Goal: Information Seeking & Learning: Find specific page/section

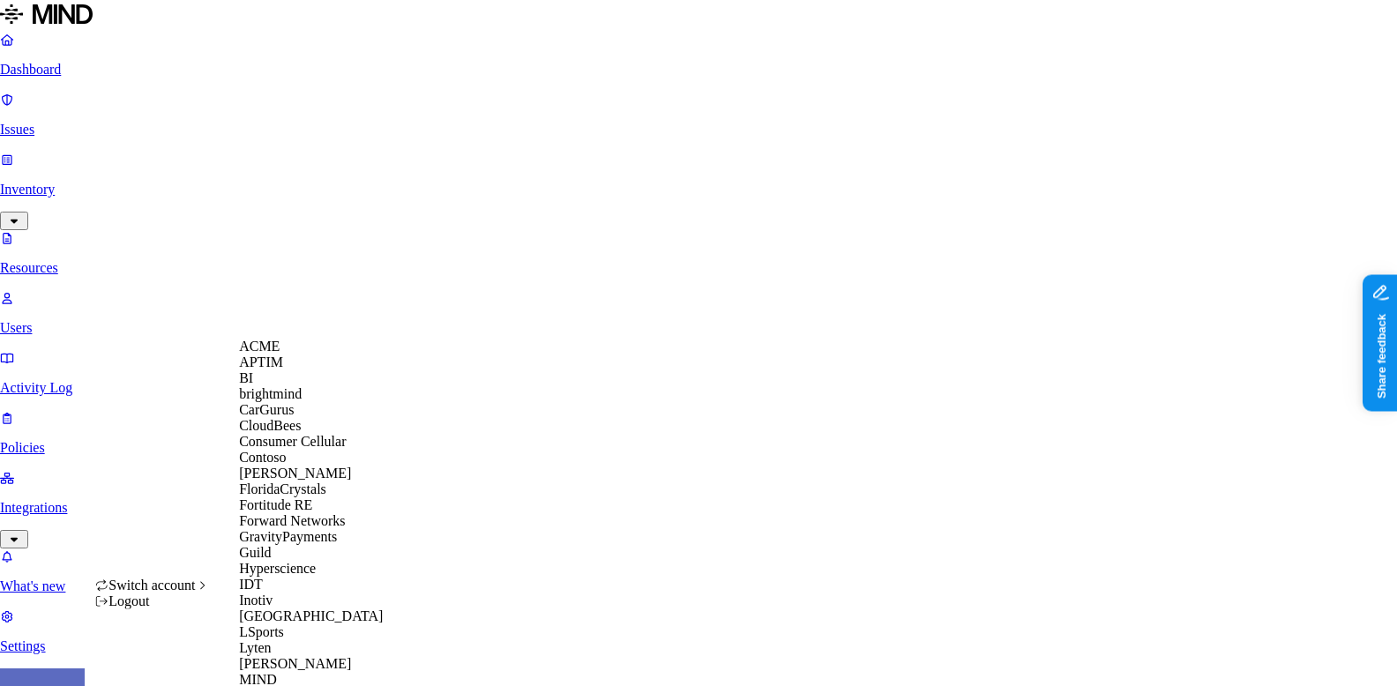
scroll to position [728, 0]
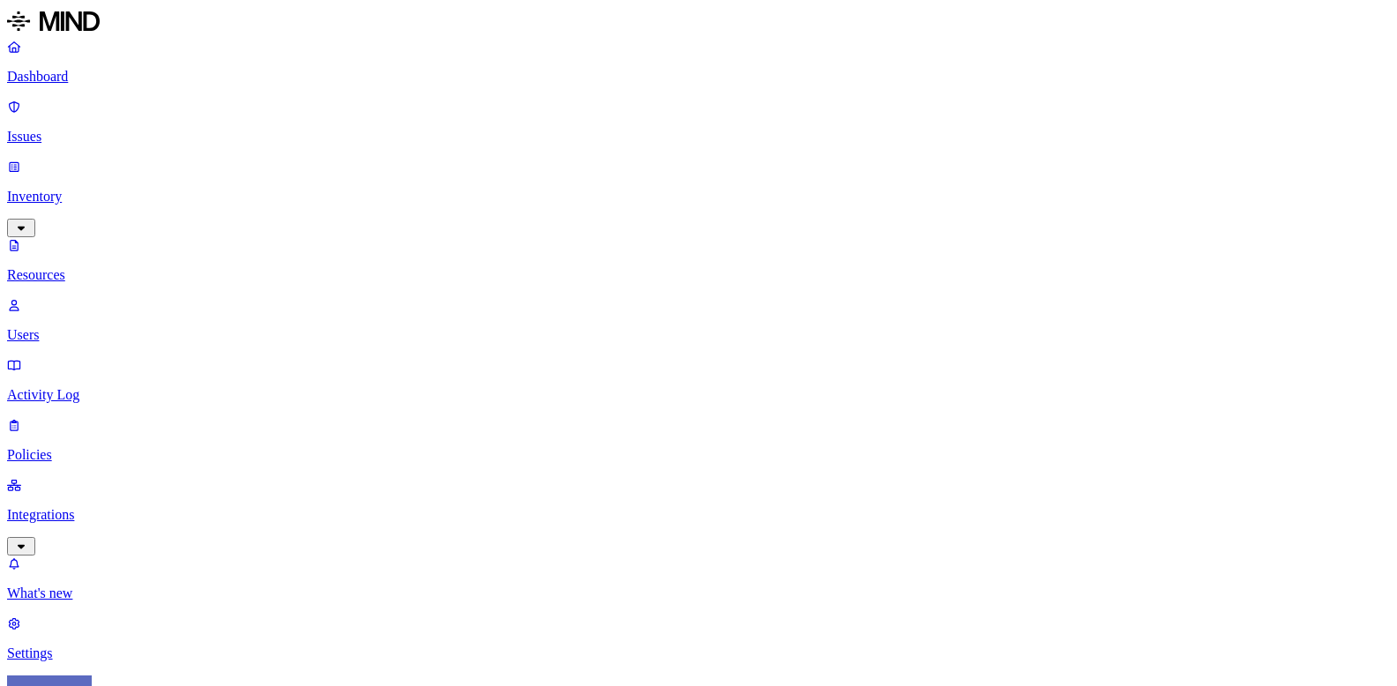
click at [77, 646] on p "Settings" at bounding box center [698, 654] width 1383 height 16
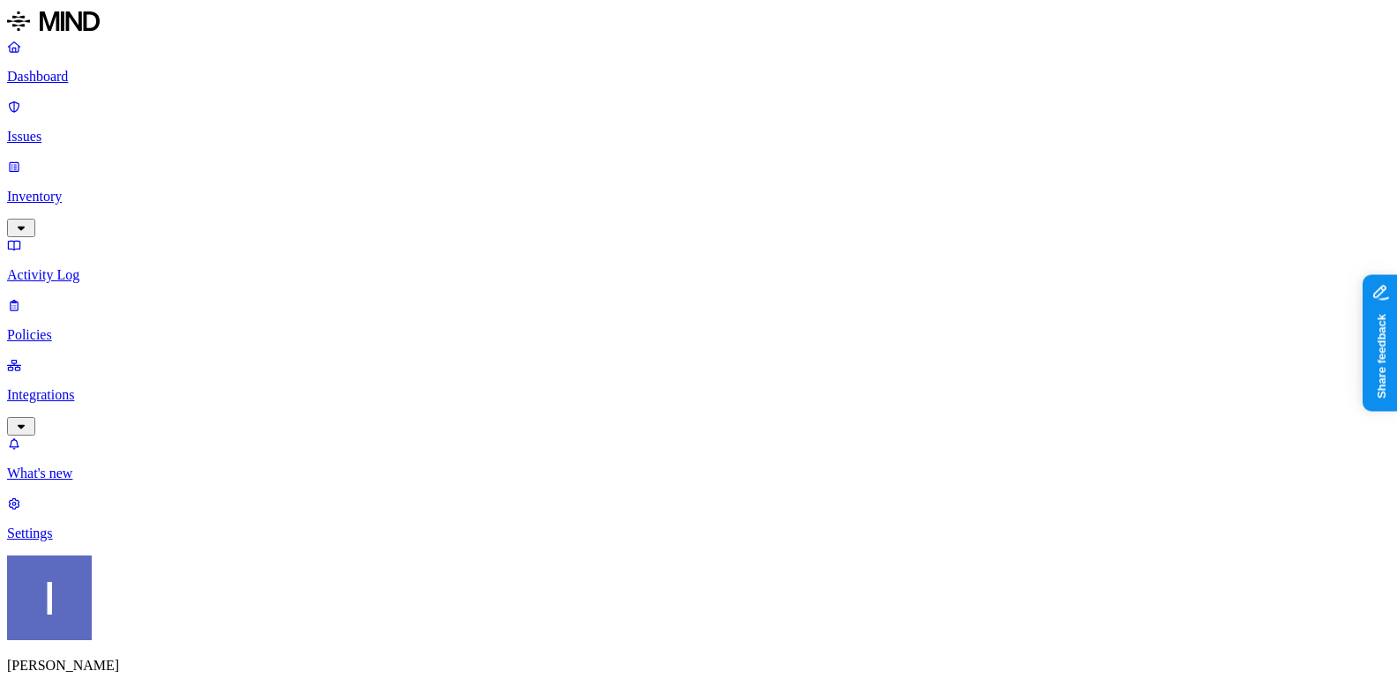
click at [95, 387] on p "Integrations" at bounding box center [698, 395] width 1383 height 16
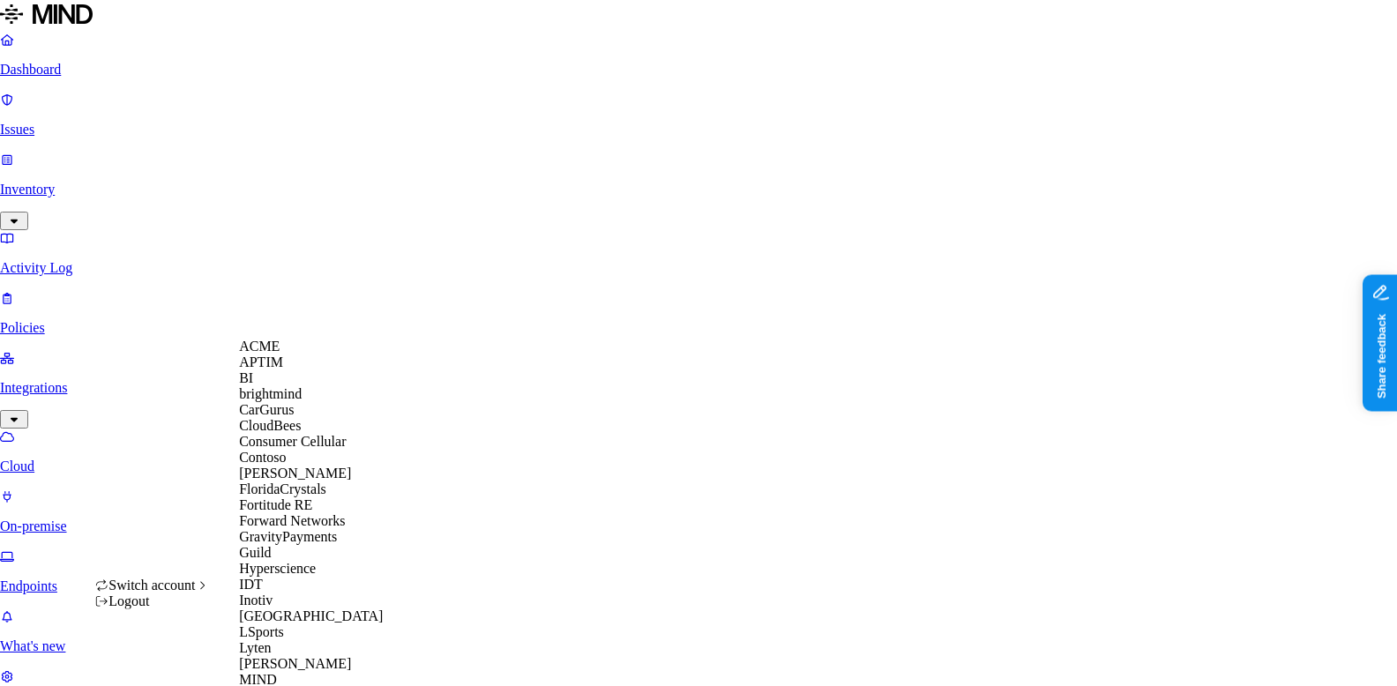
click at [290, 434] on div "CloudBees" at bounding box center [324, 426] width 171 height 16
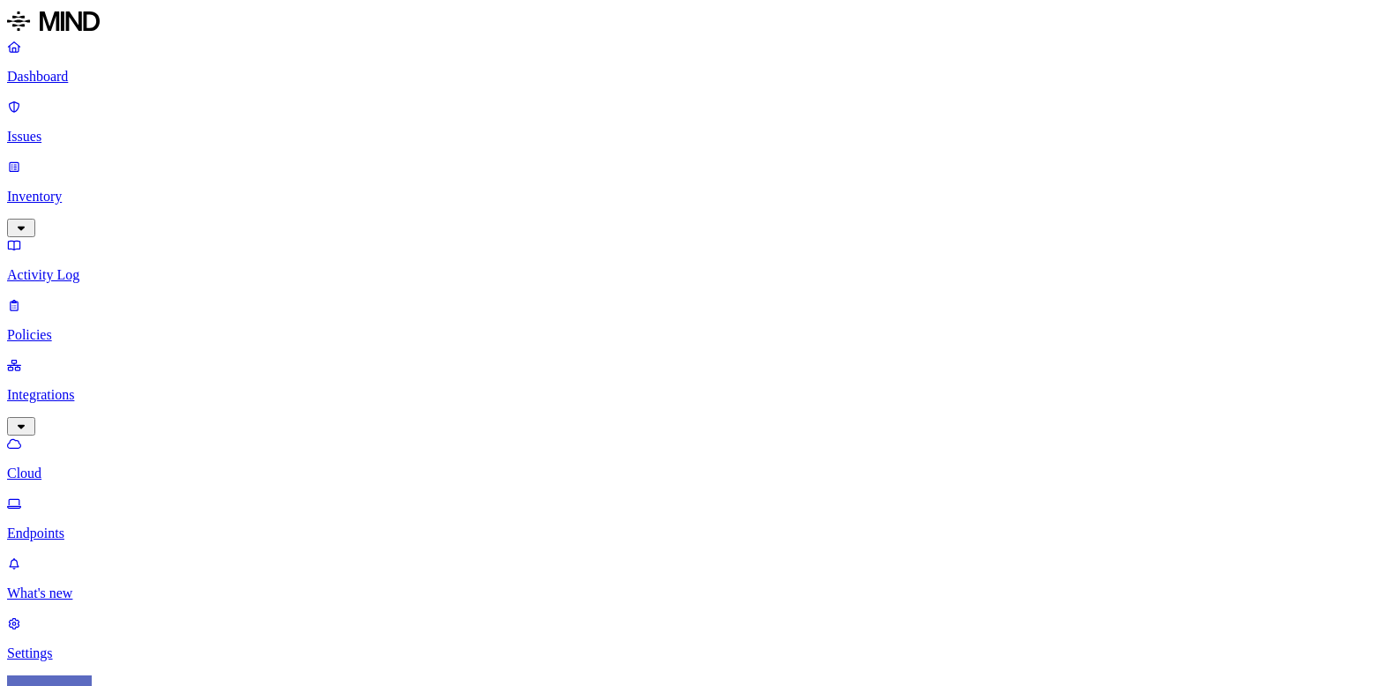
click at [116, 189] on p "Inventory" at bounding box center [698, 197] width 1383 height 16
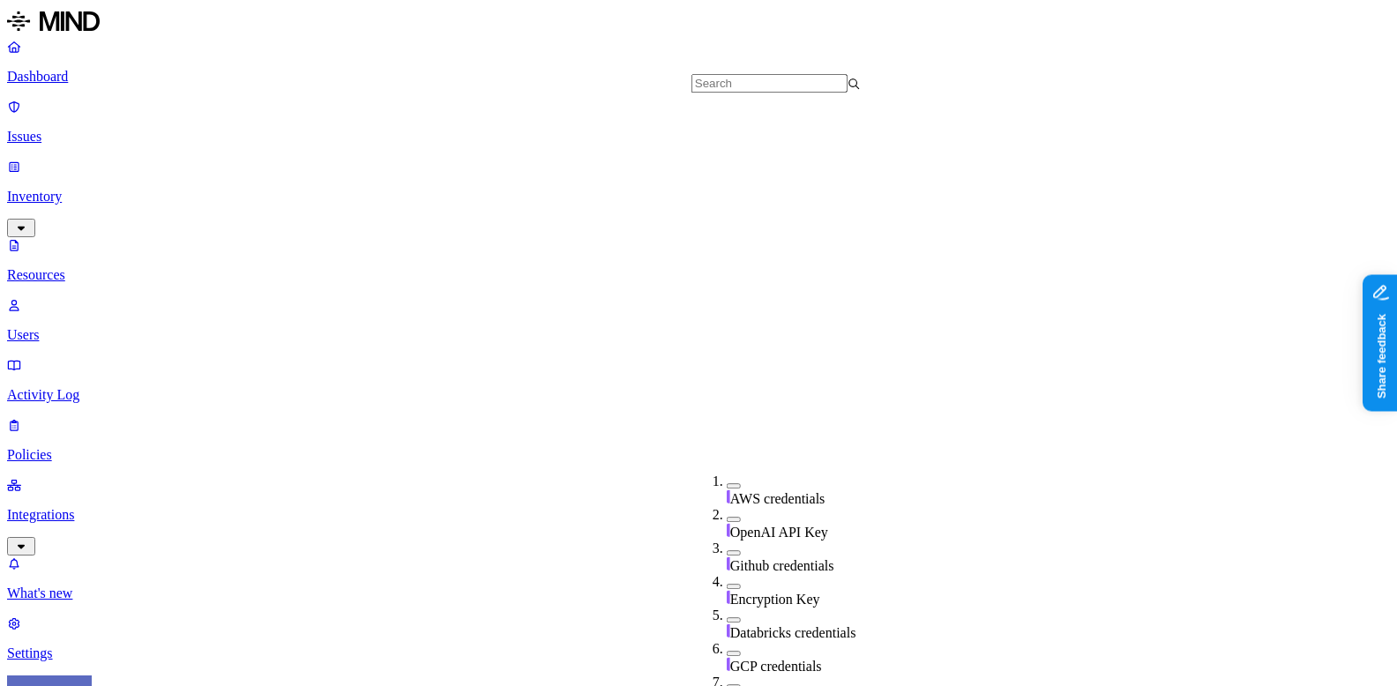
scroll to position [524, 0]
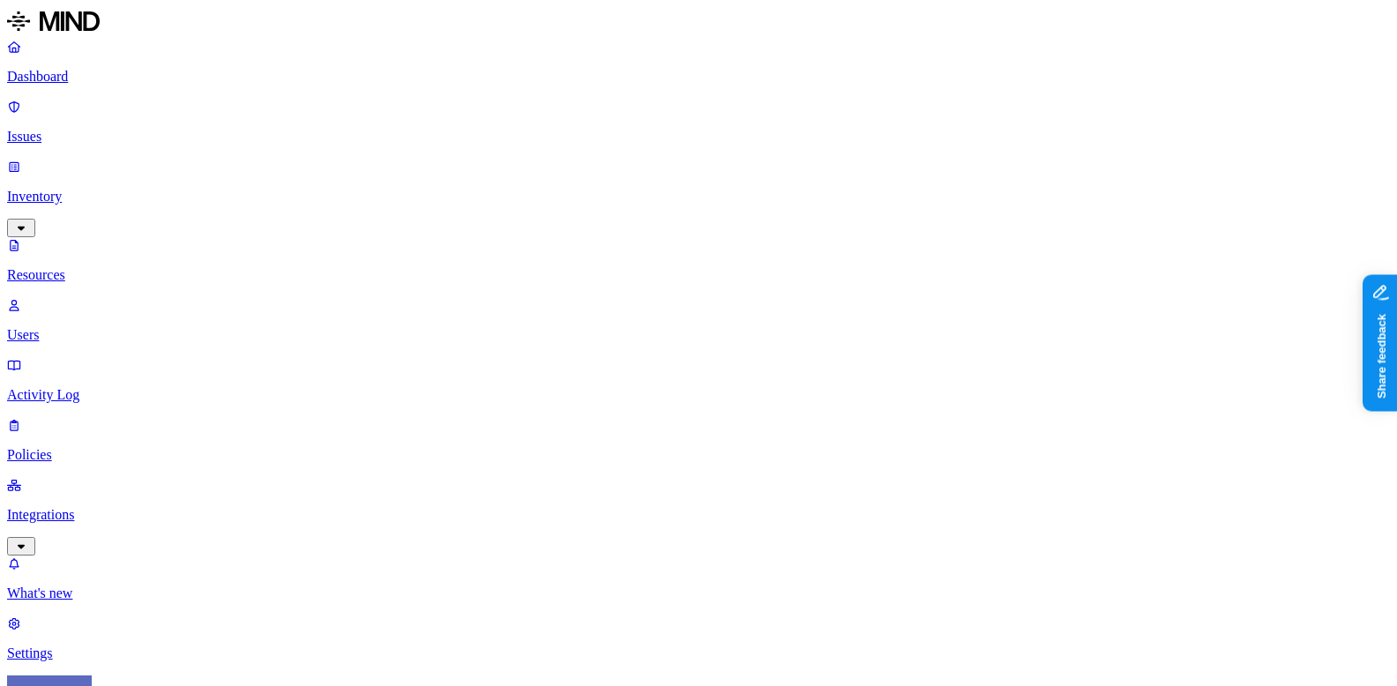
scroll to position [0, 0]
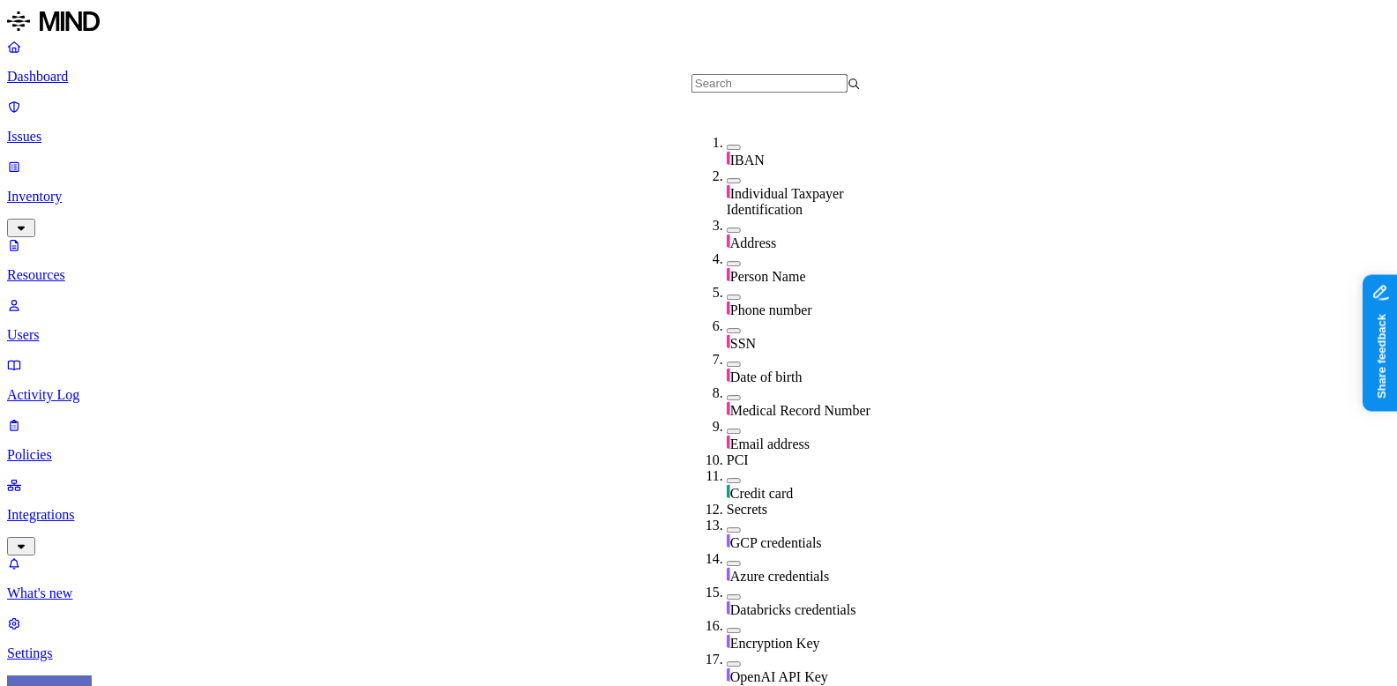
scroll to position [510, 0]
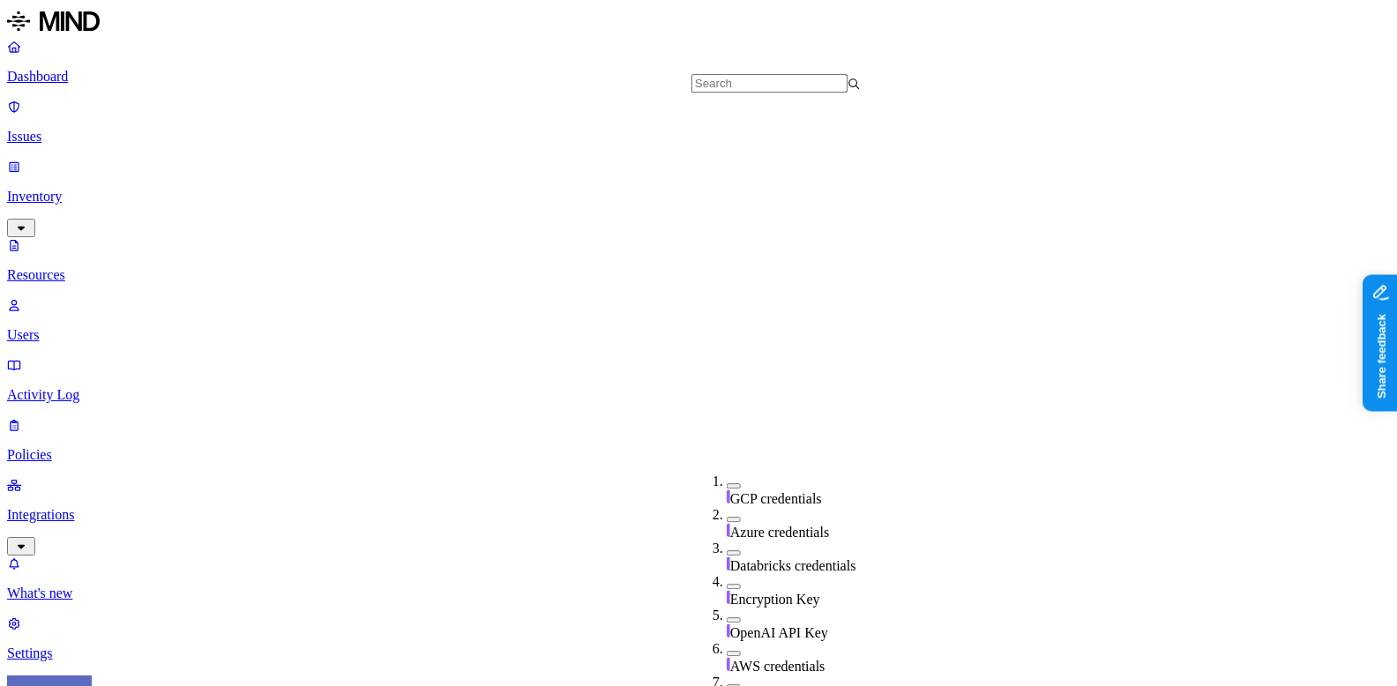
click at [166, 360] on nav "Dashboard Issues Inventory Resources Users Activity Log Policies Integrations W…" at bounding box center [698, 350] width 1383 height 623
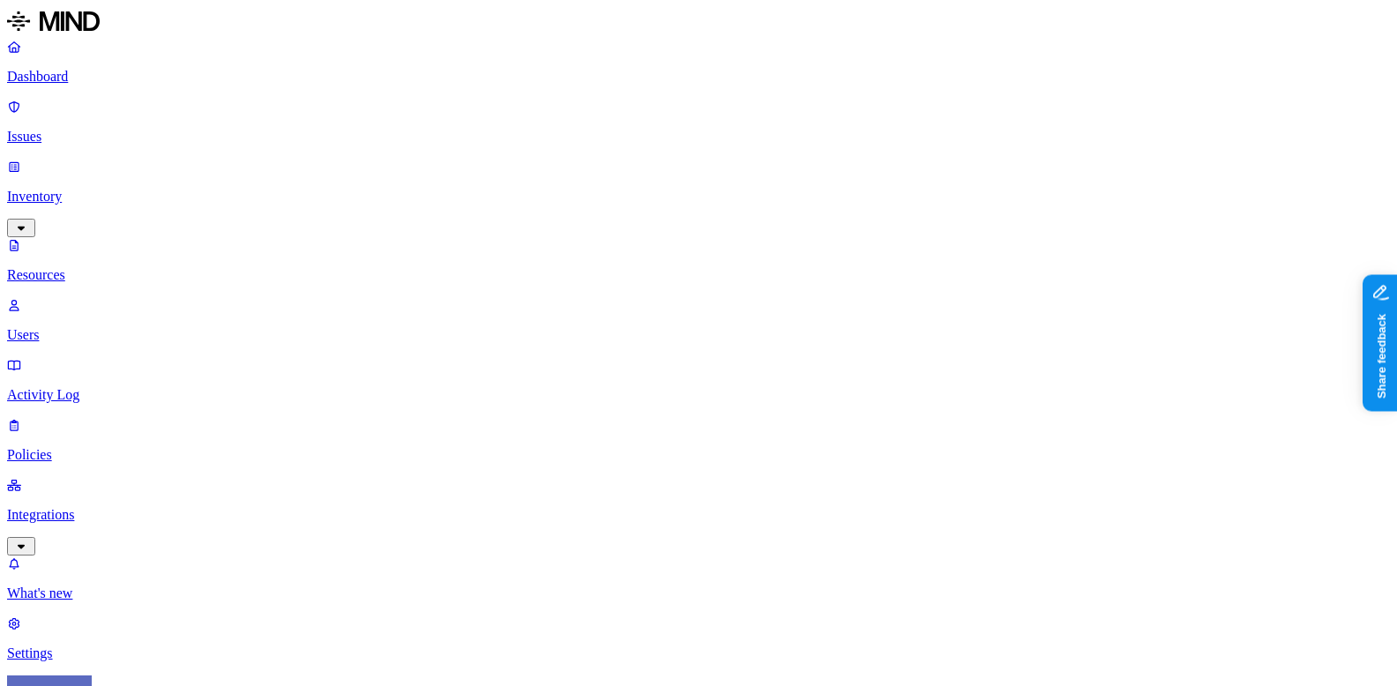
click at [48, 81] on p "Dashboard" at bounding box center [698, 77] width 1383 height 16
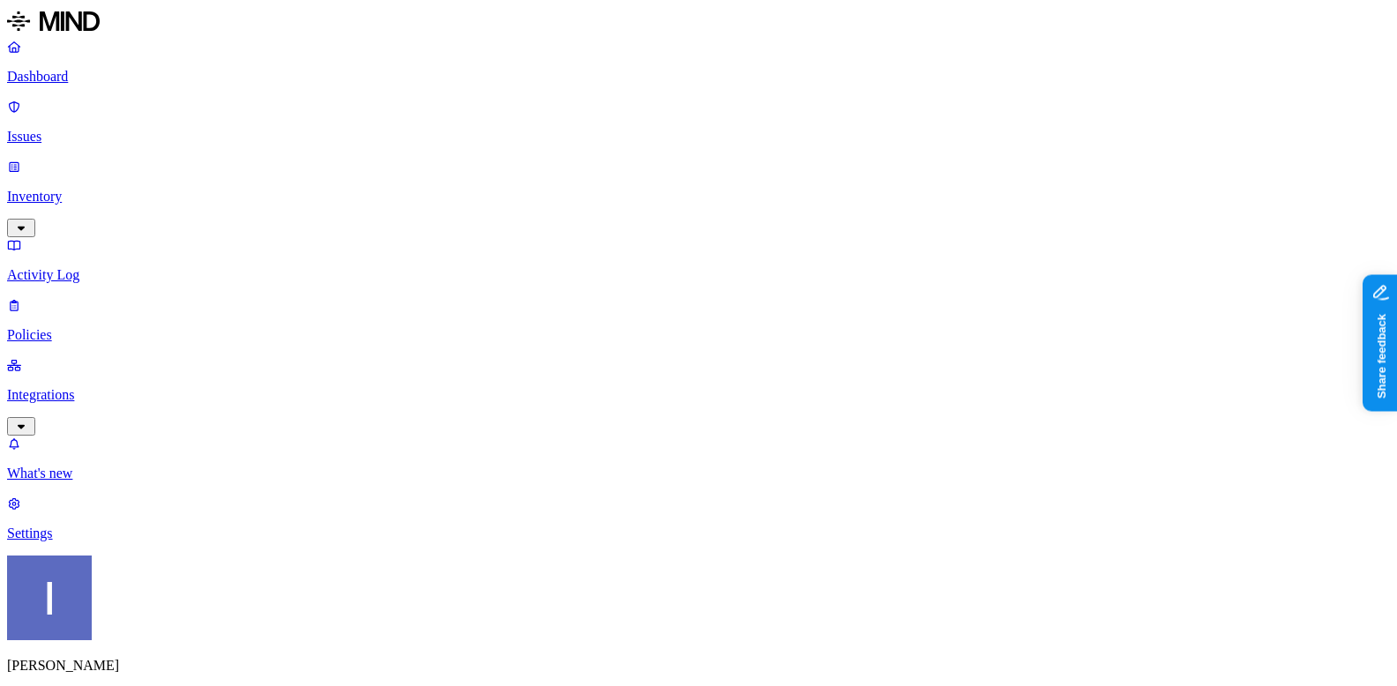
drag, startPoint x: 498, startPoint y: 472, endPoint x: 1046, endPoint y: 472, distance: 547.8
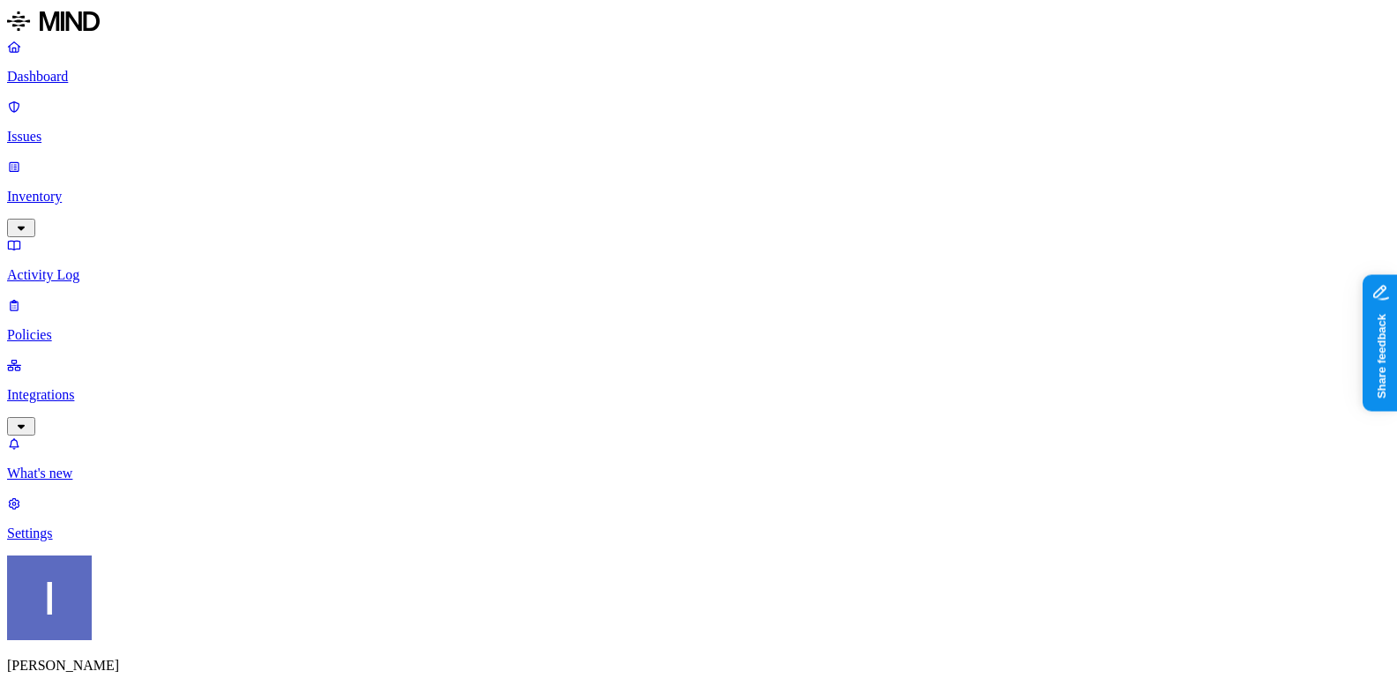
scroll to position [144, 0]
click at [49, 159] on link "Inventory" at bounding box center [698, 197] width 1383 height 76
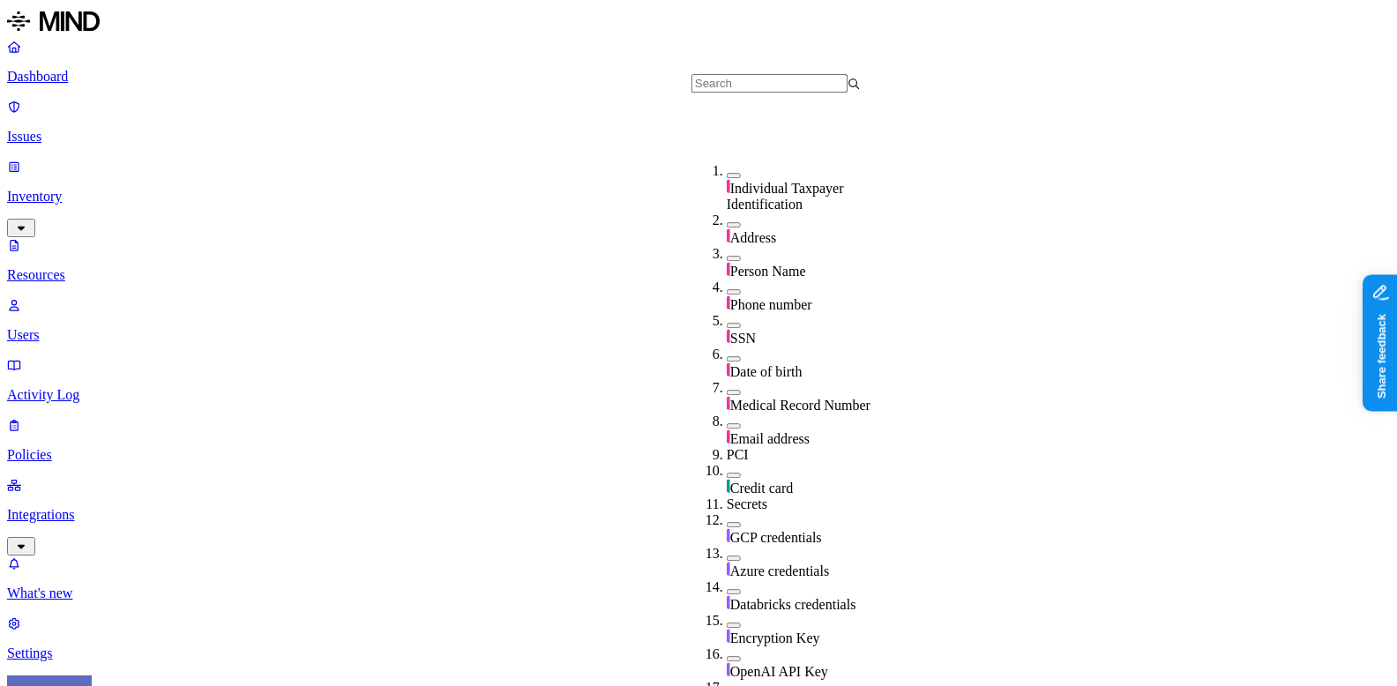
scroll to position [510, 0]
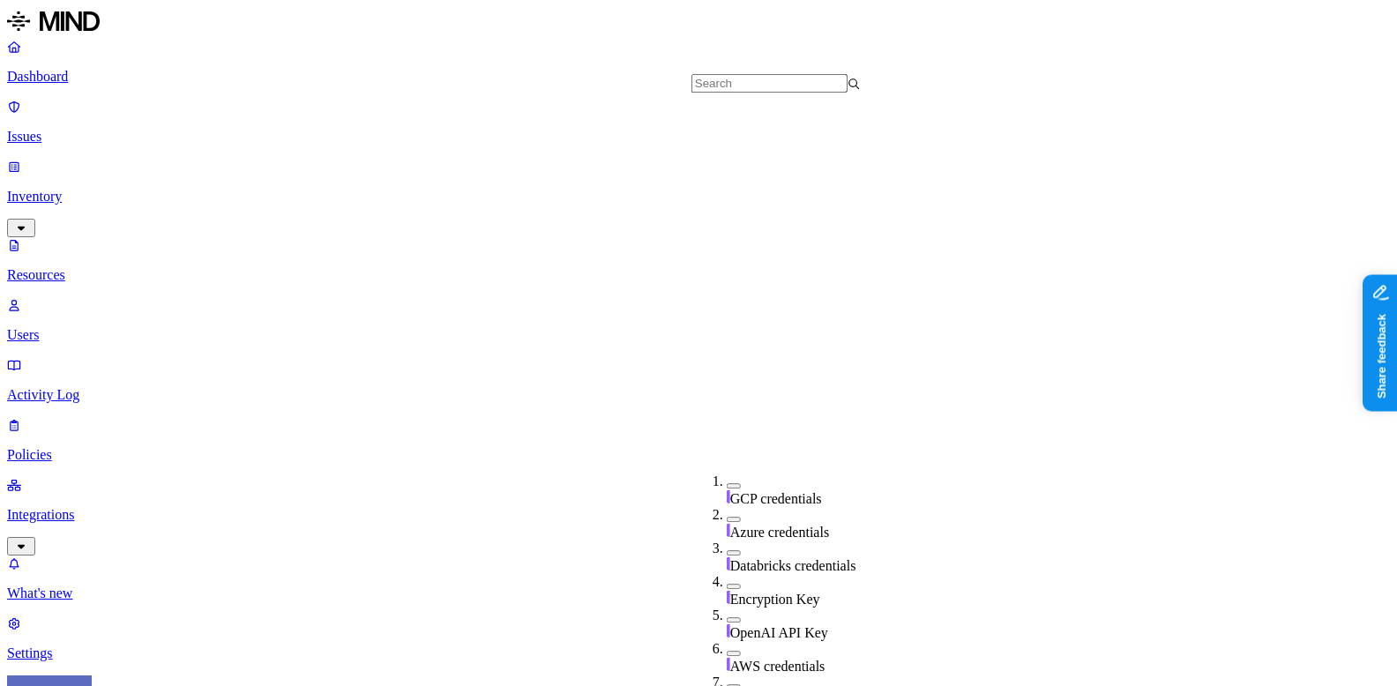
drag, startPoint x: 781, startPoint y: 168, endPoint x: 781, endPoint y: 183, distance: 15.9
click at [781, 474] on ol "GCP credentials Azure credentials Databricks credentials Encryption Key OpenAI …" at bounding box center [794, 666] width 205 height 385
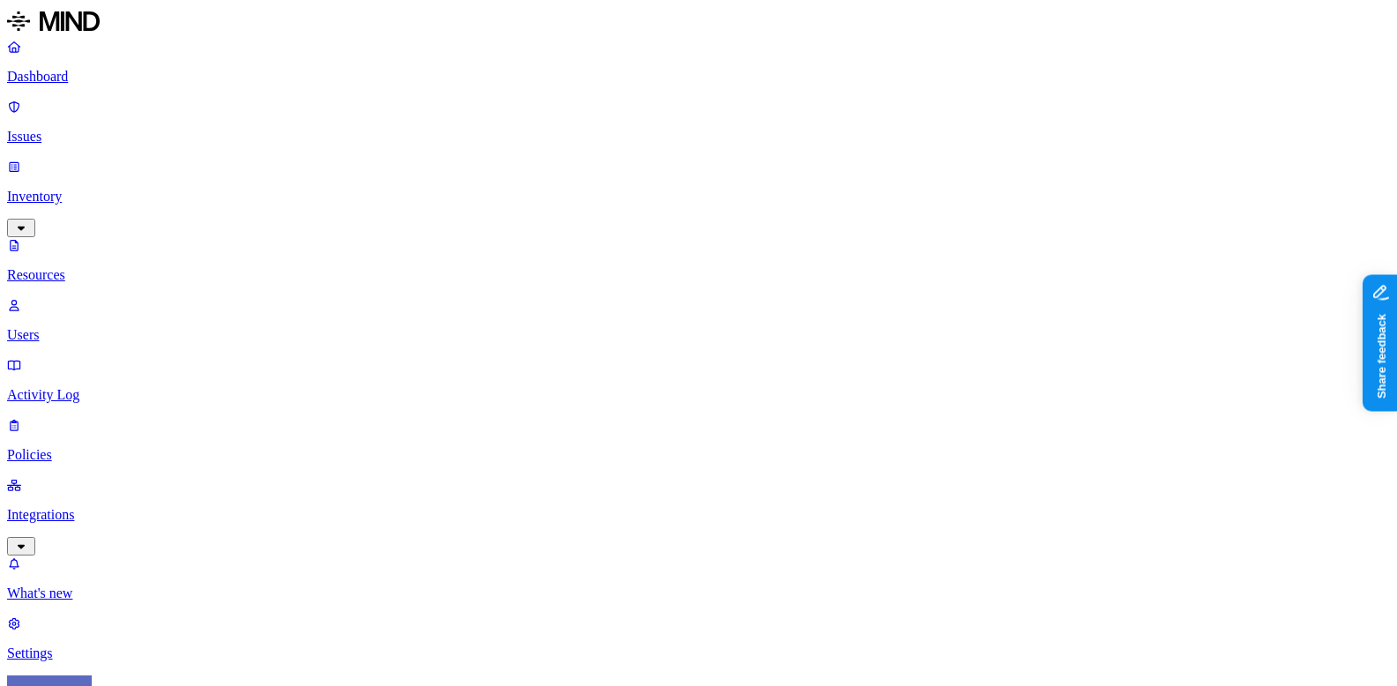
scroll to position [565, 0]
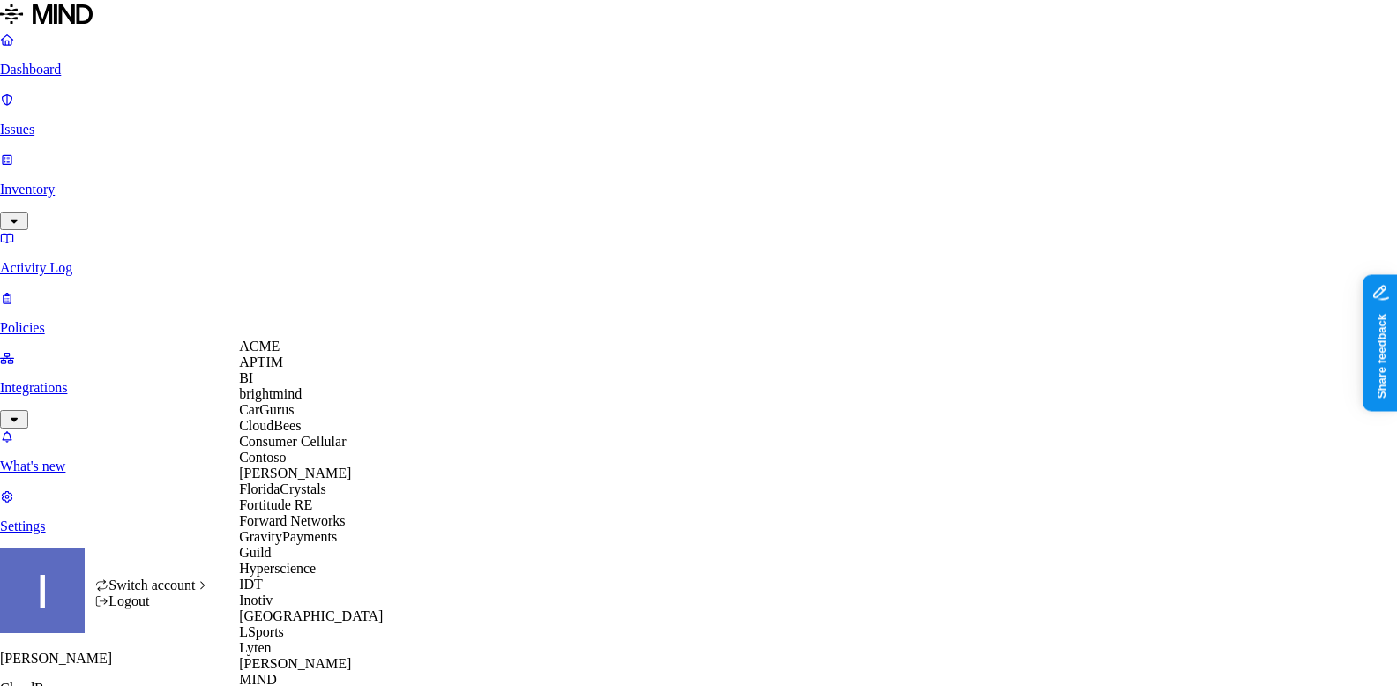
click at [298, 370] on div "APTIM" at bounding box center [324, 363] width 171 height 16
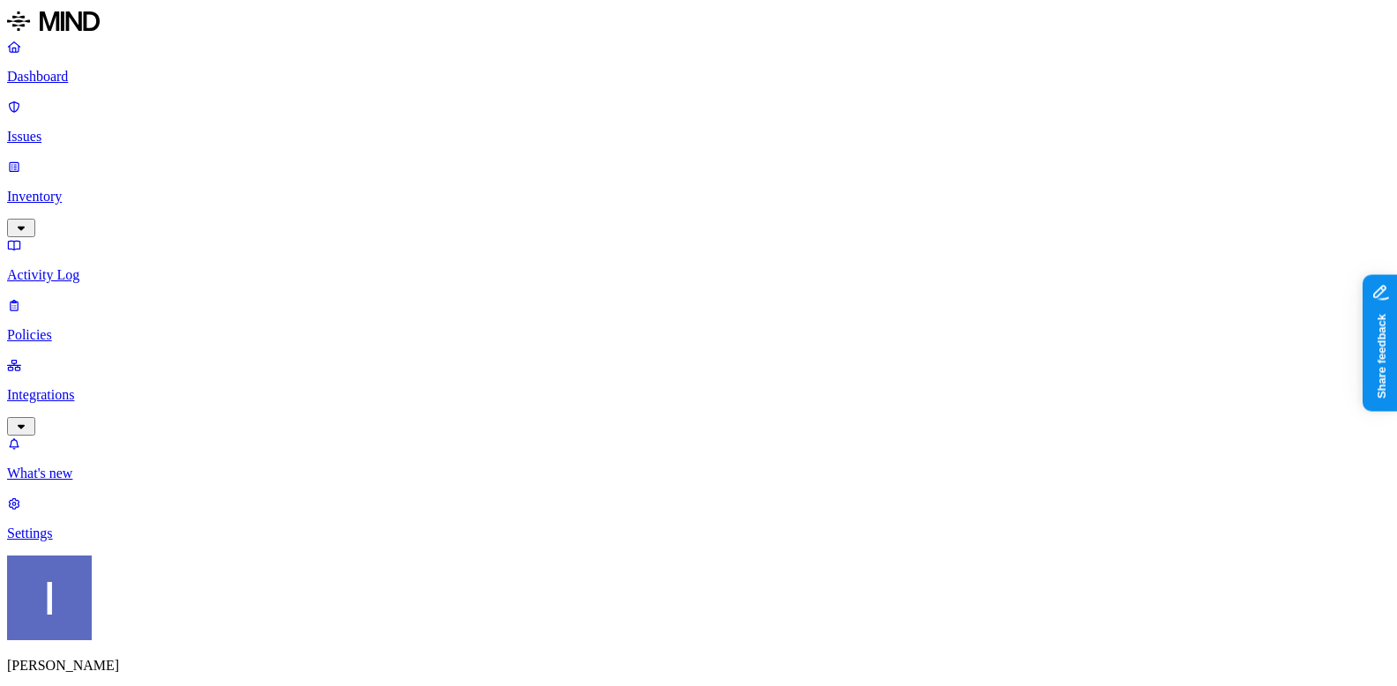
click at [116, 189] on p "Inventory" at bounding box center [698, 197] width 1383 height 16
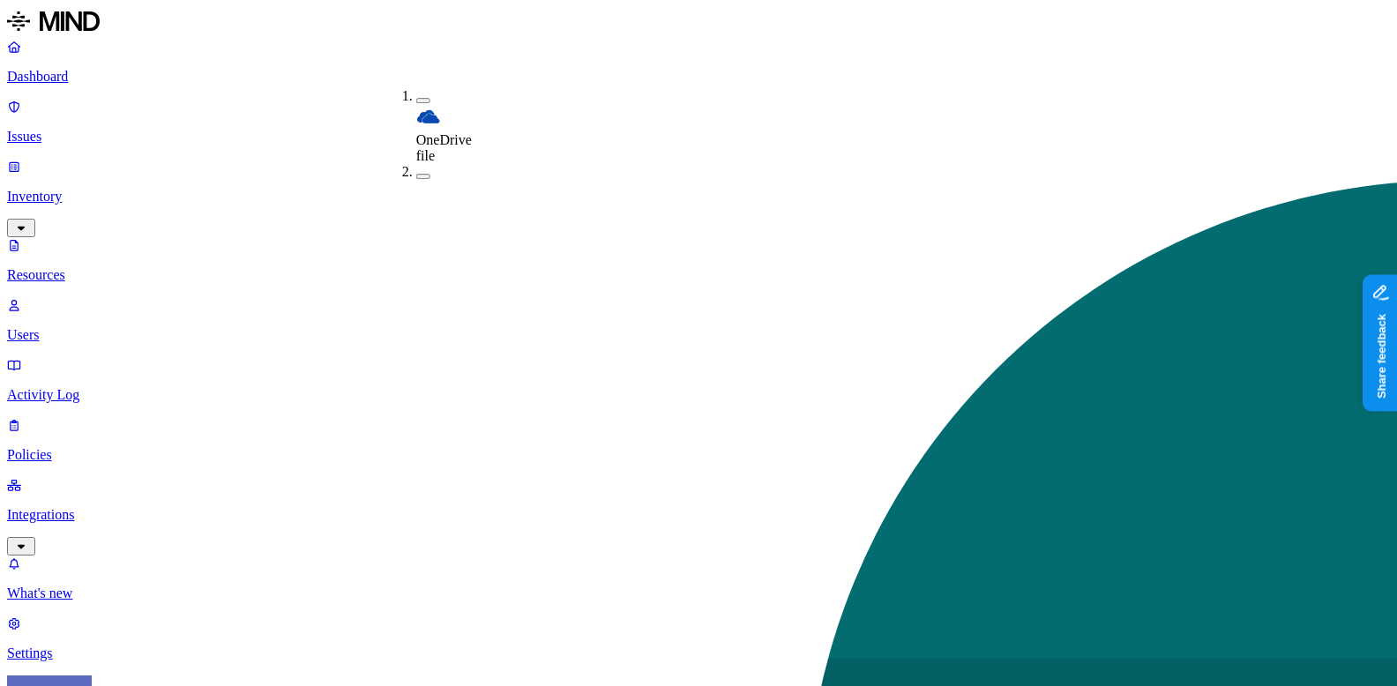
click at [176, 381] on nav "Dashboard Issues Inventory Resources Users Activity Log Policies Integrations W…" at bounding box center [698, 350] width 1383 height 623
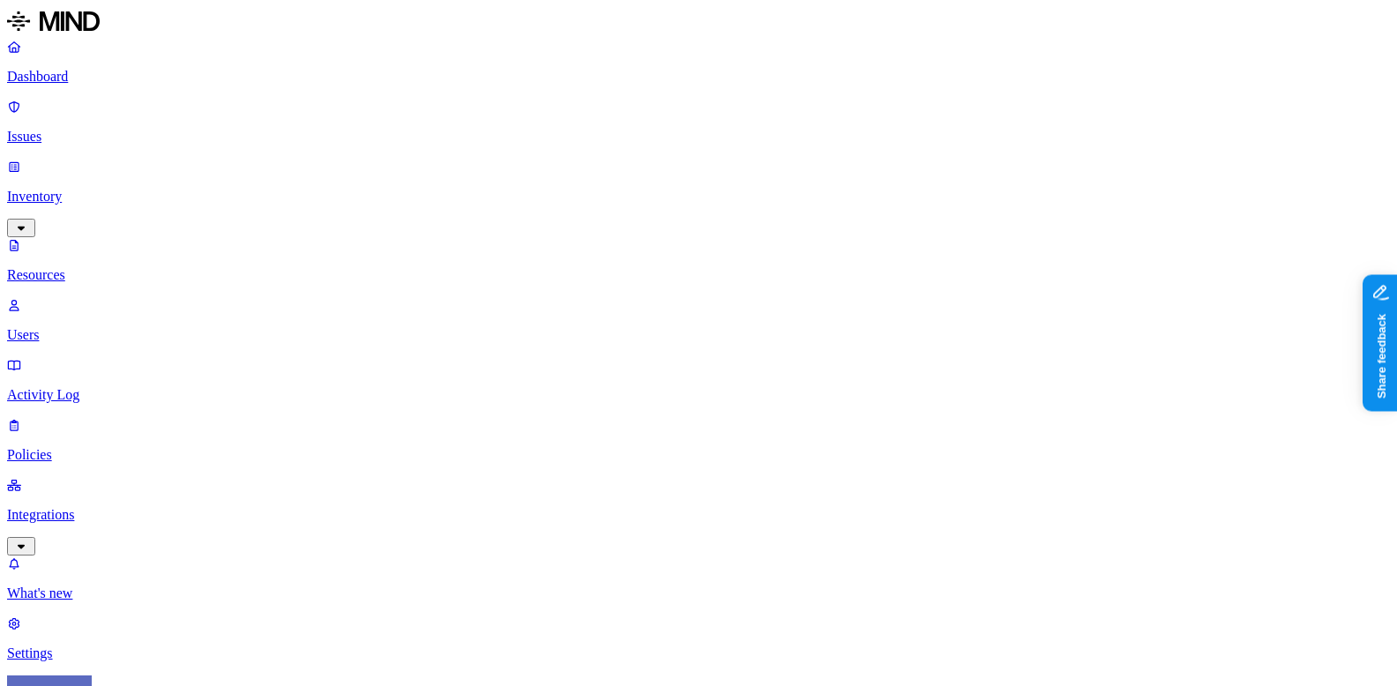
click at [96, 357] on link "Activity Log" at bounding box center [698, 380] width 1383 height 46
click at [96, 263] on nav "Dashboard Issues Inventory Resources Users Activity Log Policies Integrations W…" at bounding box center [698, 350] width 1383 height 623
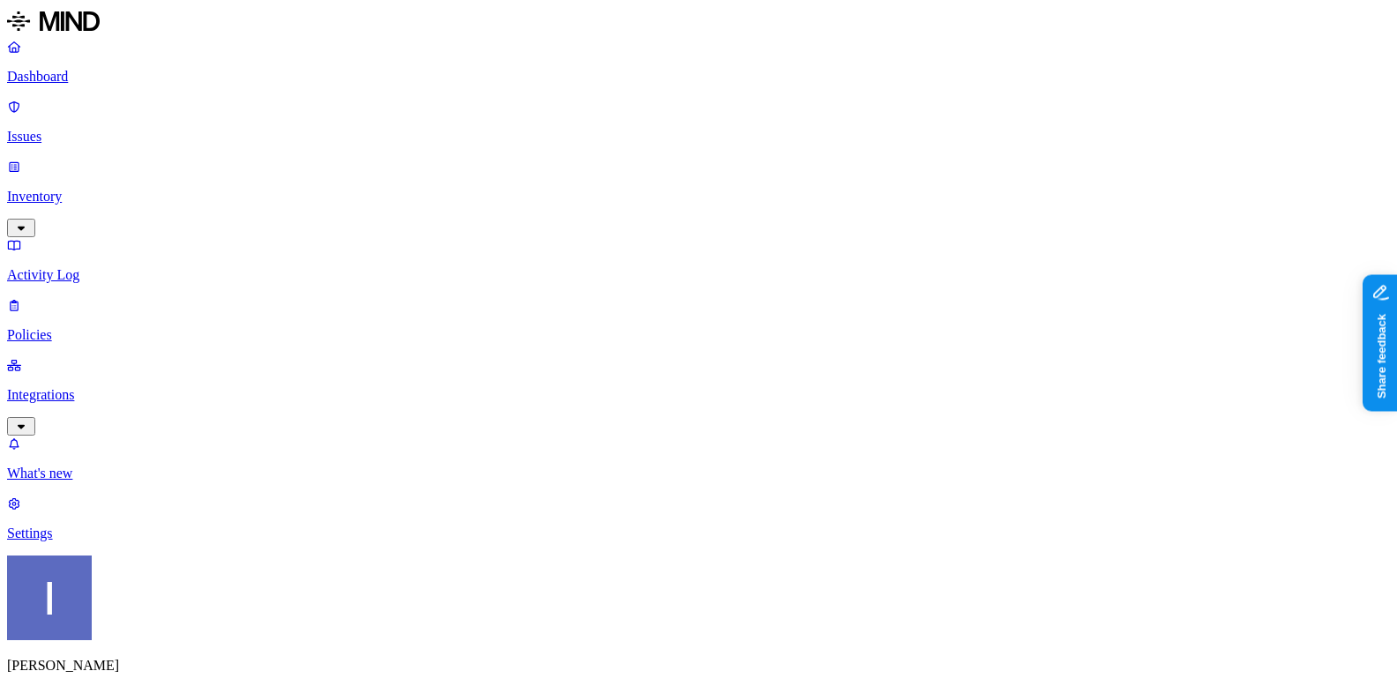
click at [96, 221] on div "Dashboard Issues Inventory Activity Log Policies Integrations" at bounding box center [698, 237] width 1383 height 397
click at [101, 387] on p "Integrations" at bounding box center [698, 395] width 1383 height 16
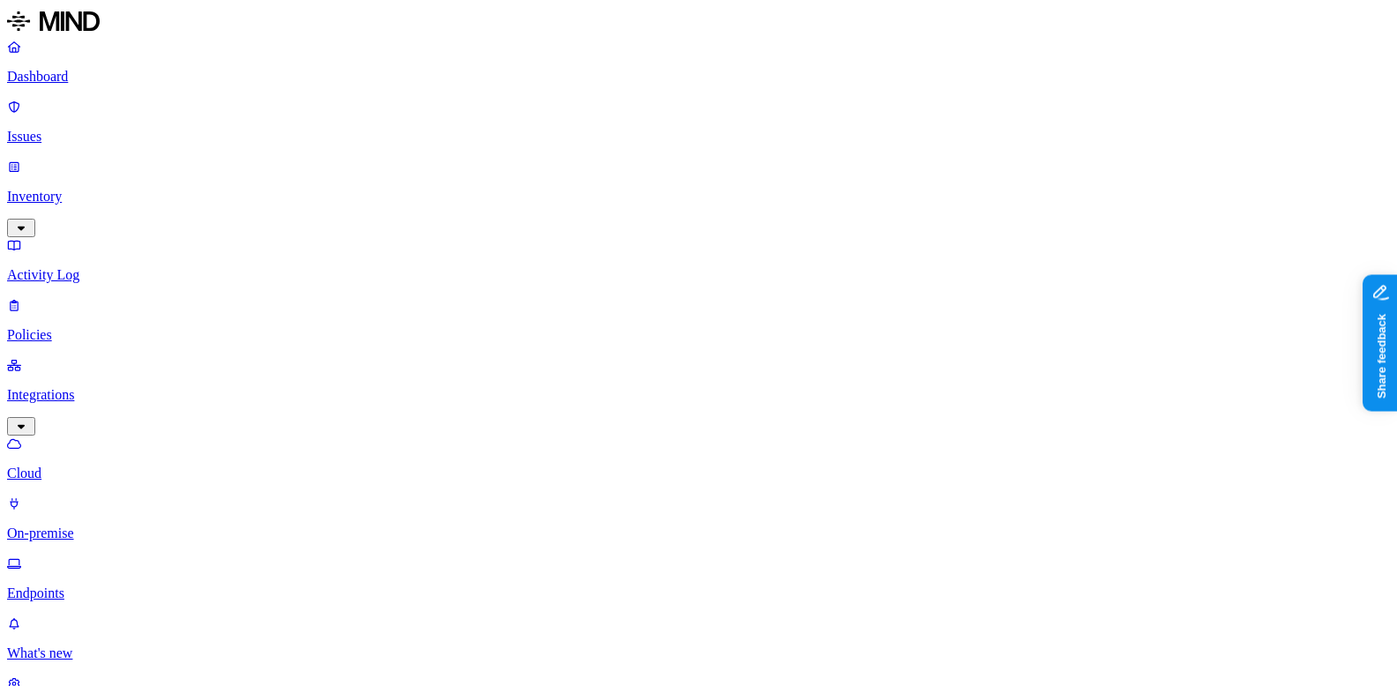
click at [99, 526] on p "On-premise" at bounding box center [698, 534] width 1383 height 16
click at [98, 586] on p "Endpoints" at bounding box center [698, 594] width 1383 height 16
click at [98, 436] on link "Cloud" at bounding box center [698, 459] width 1383 height 46
click at [108, 237] on link "Activity Log" at bounding box center [698, 260] width 1383 height 46
click at [108, 327] on p "Policies" at bounding box center [698, 335] width 1383 height 16
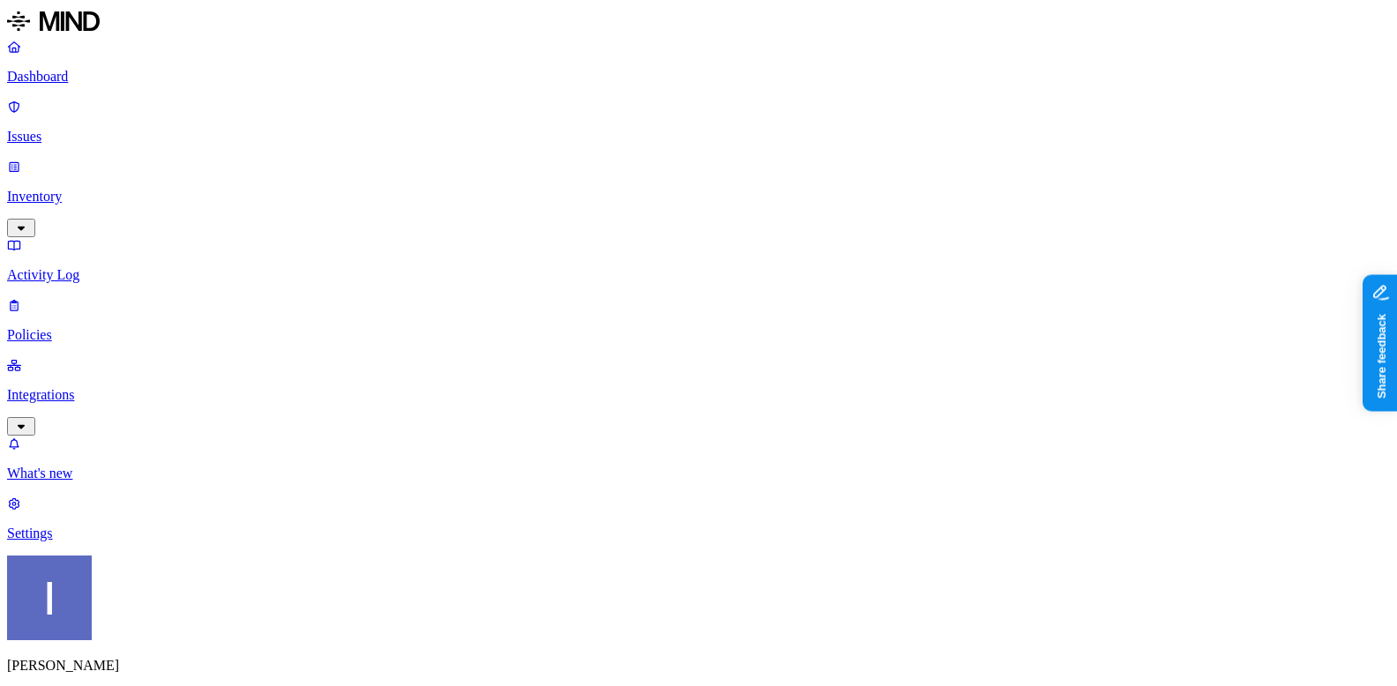
click at [130, 267] on p "Activity Log" at bounding box center [698, 275] width 1383 height 16
click at [108, 159] on link "Inventory" at bounding box center [698, 197] width 1383 height 76
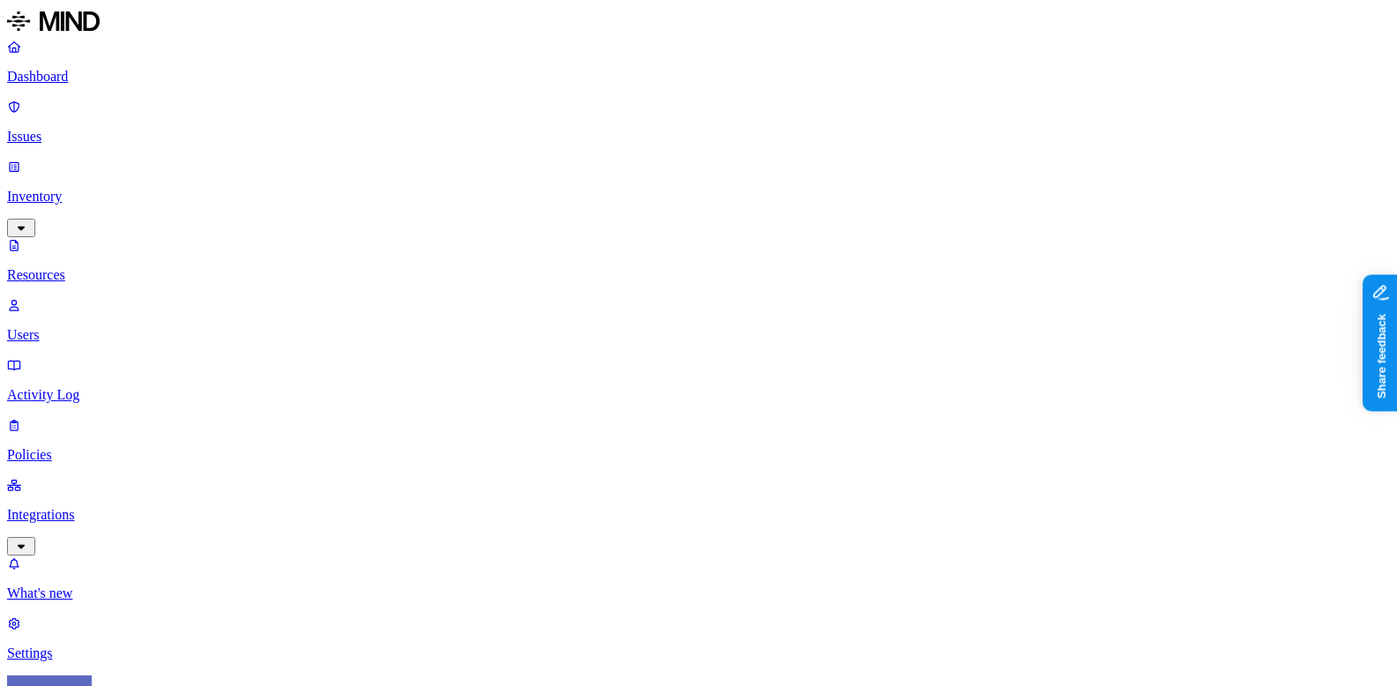
click at [74, 646] on p "Settings" at bounding box center [698, 654] width 1383 height 16
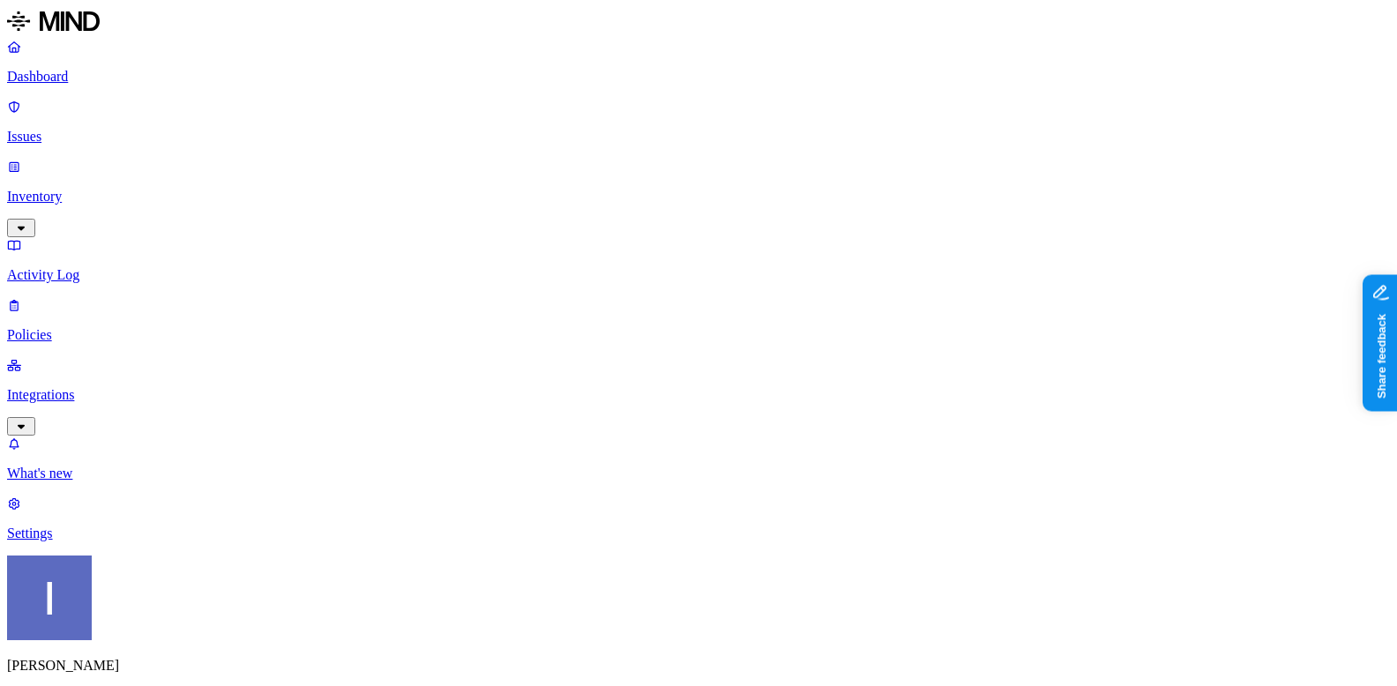
click at [65, 357] on link "Integrations" at bounding box center [698, 395] width 1383 height 76
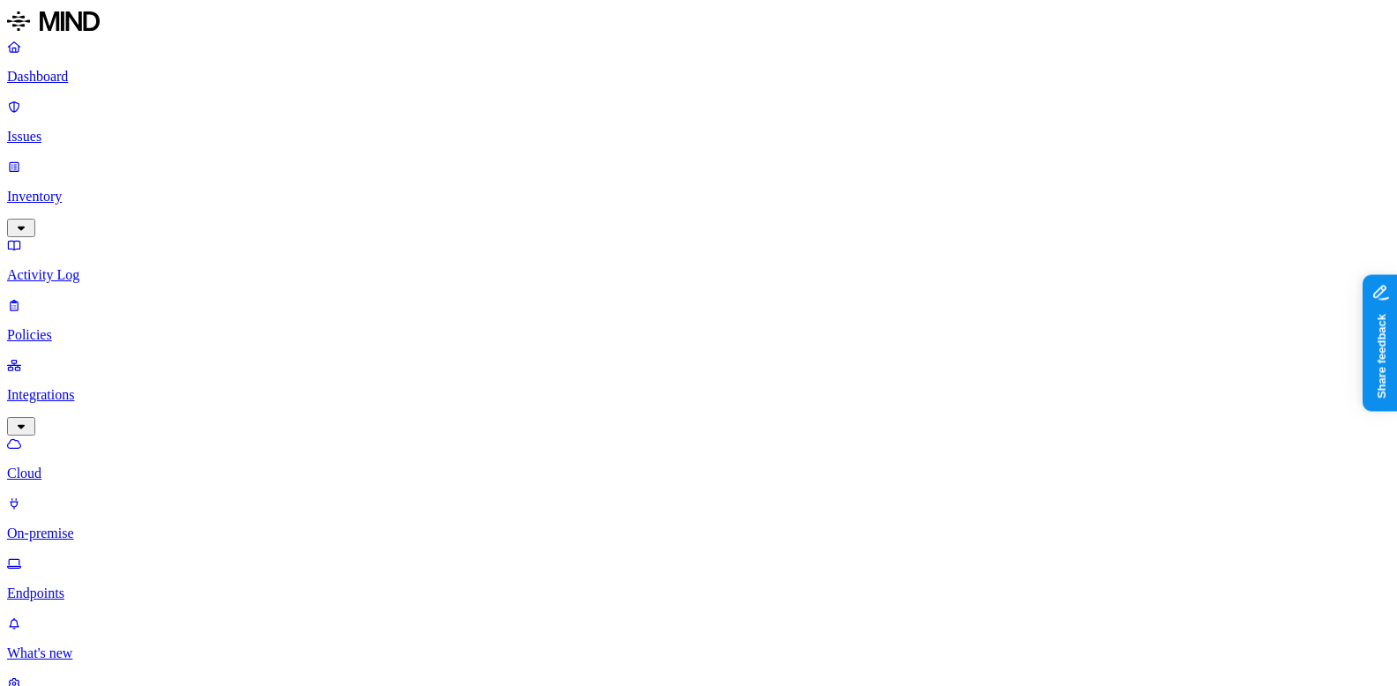
click at [83, 129] on p "Issues" at bounding box center [698, 137] width 1383 height 16
click at [83, 189] on p "Inventory" at bounding box center [698, 197] width 1383 height 16
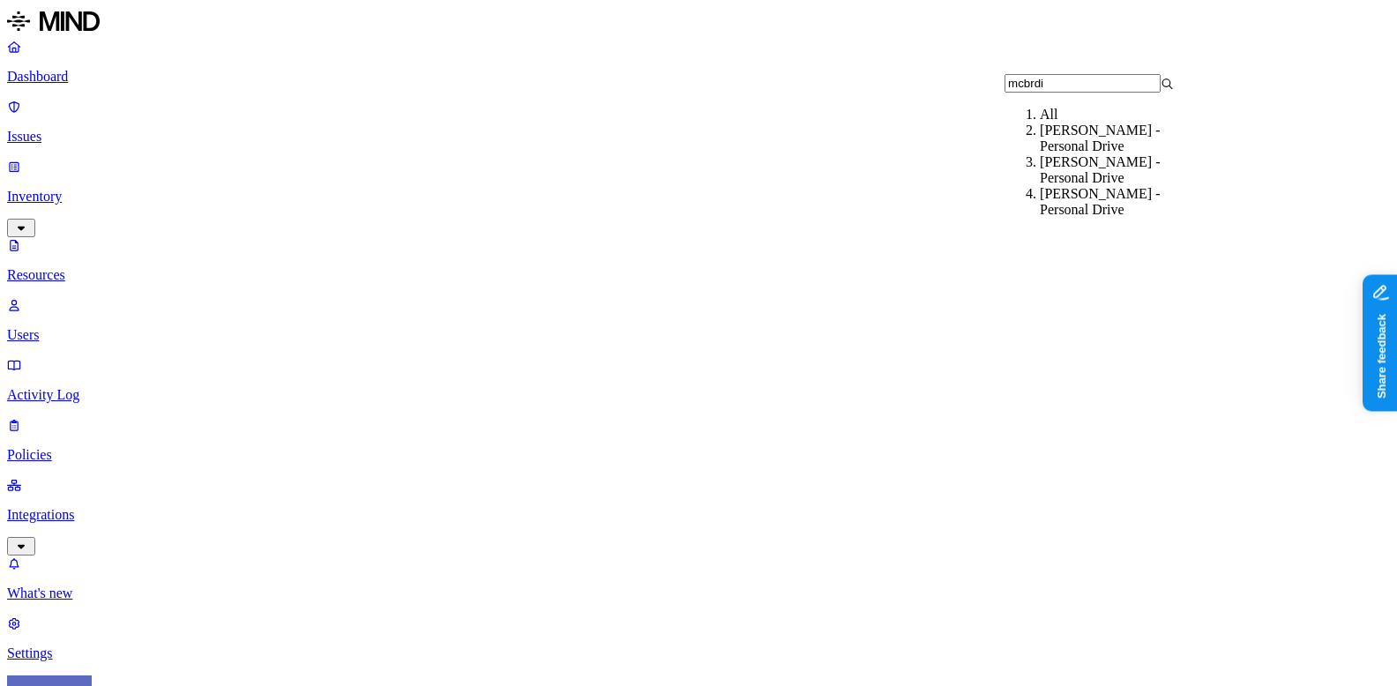
type input "mcbrdi"
click at [1099, 150] on div "McBride, Nicholas - Personal Drive" at bounding box center [1124, 139] width 169 height 32
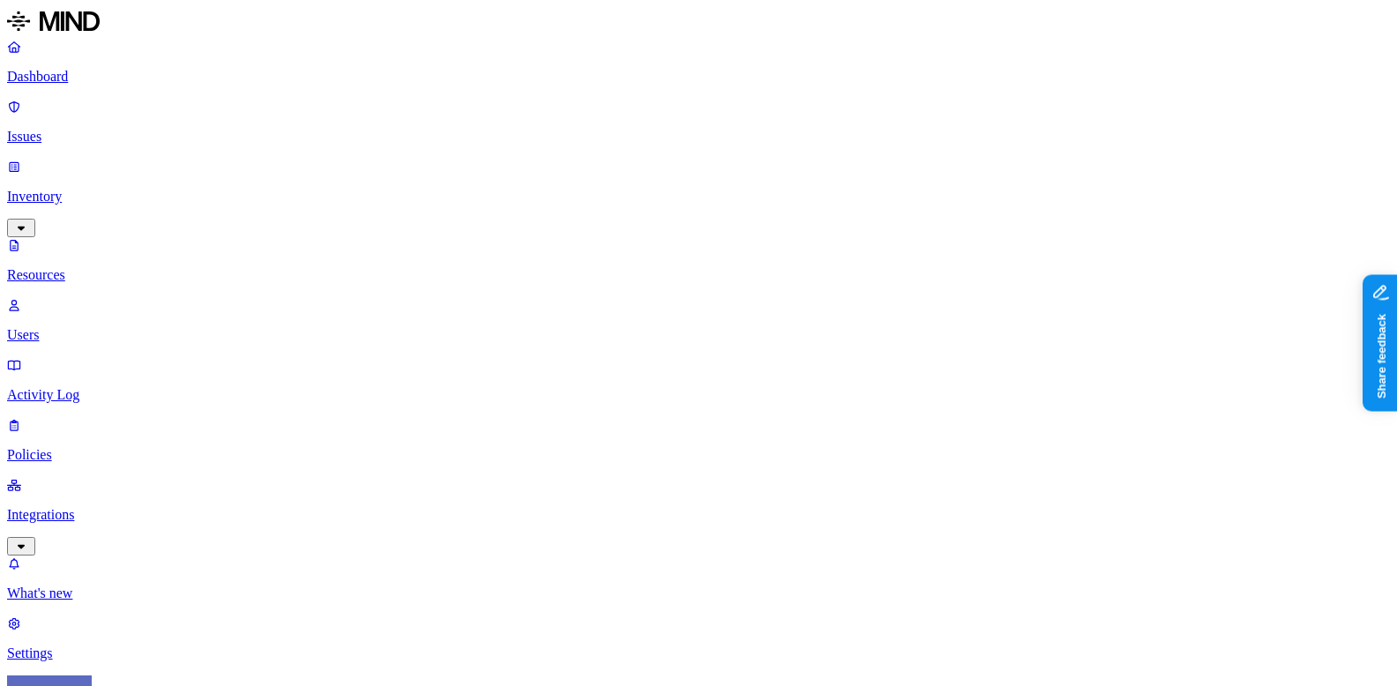
click at [83, 327] on p "Users" at bounding box center [698, 335] width 1383 height 16
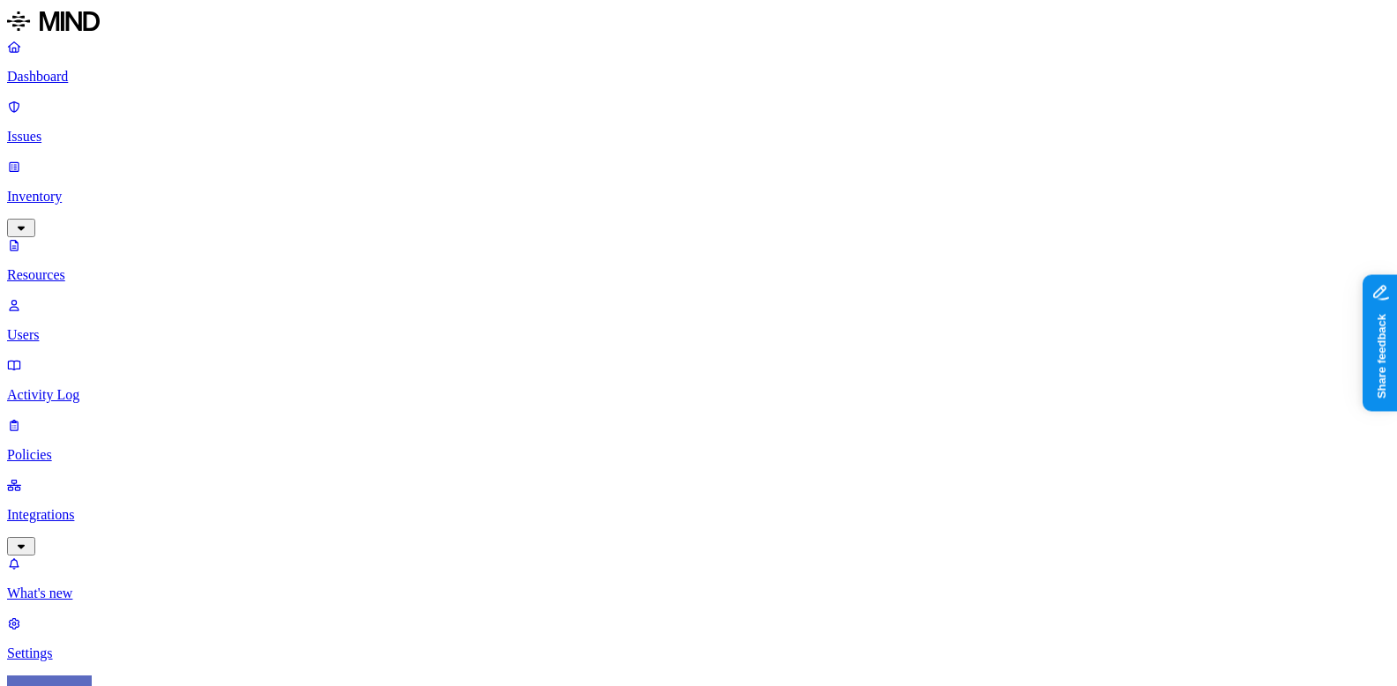
paste input "nicholas.mcbride@aptim.com"
type input "nicholas.mcbride@aptim.com"
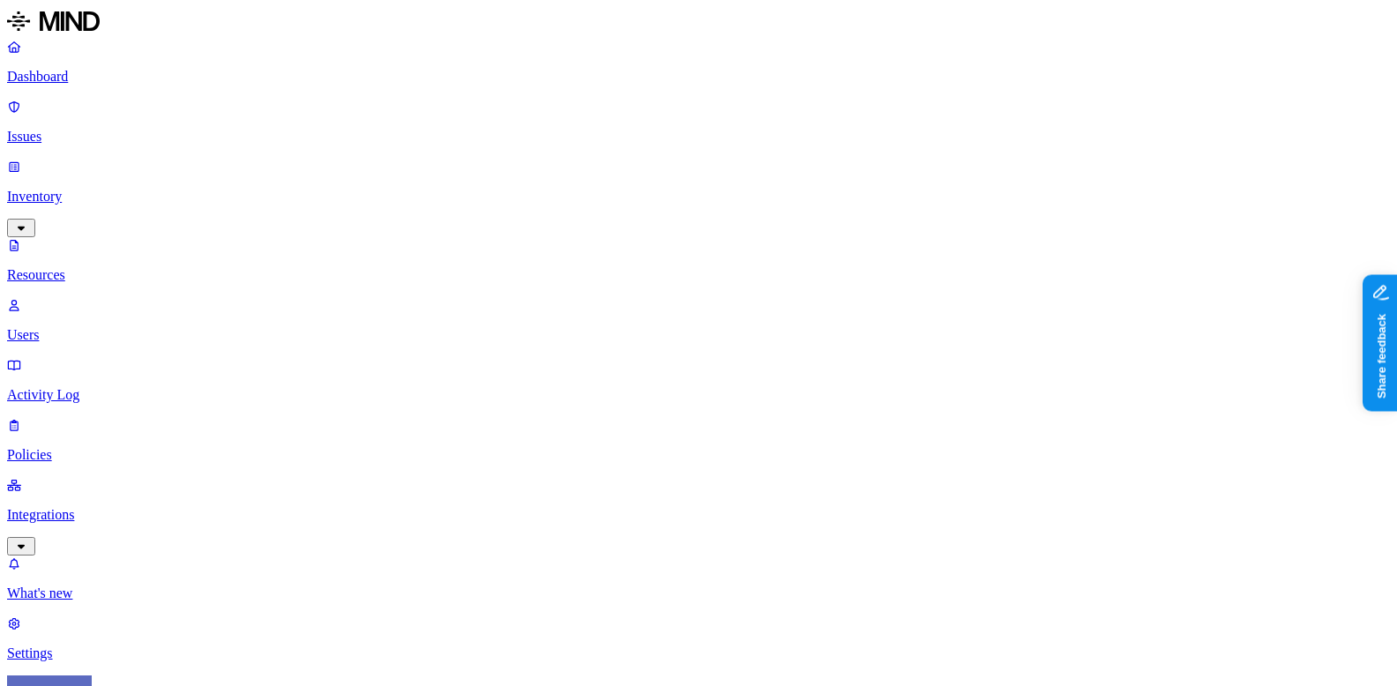
drag, startPoint x: 1105, startPoint y: 210, endPoint x: 1209, endPoint y: 207, distance: 104.1
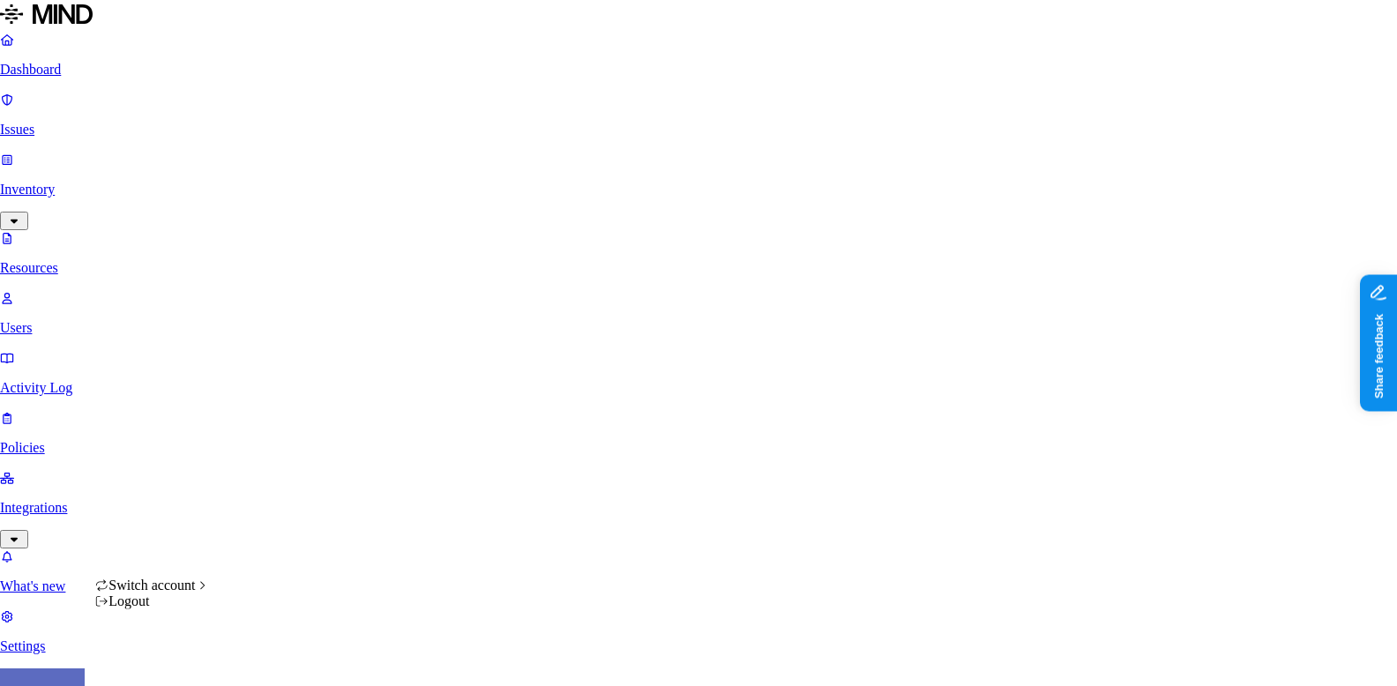
click at [161, 654] on html "Dashboard Issues Inventory Resources Users Activity Log Policies Integrations W…" at bounding box center [698, 657] width 1397 height 1315
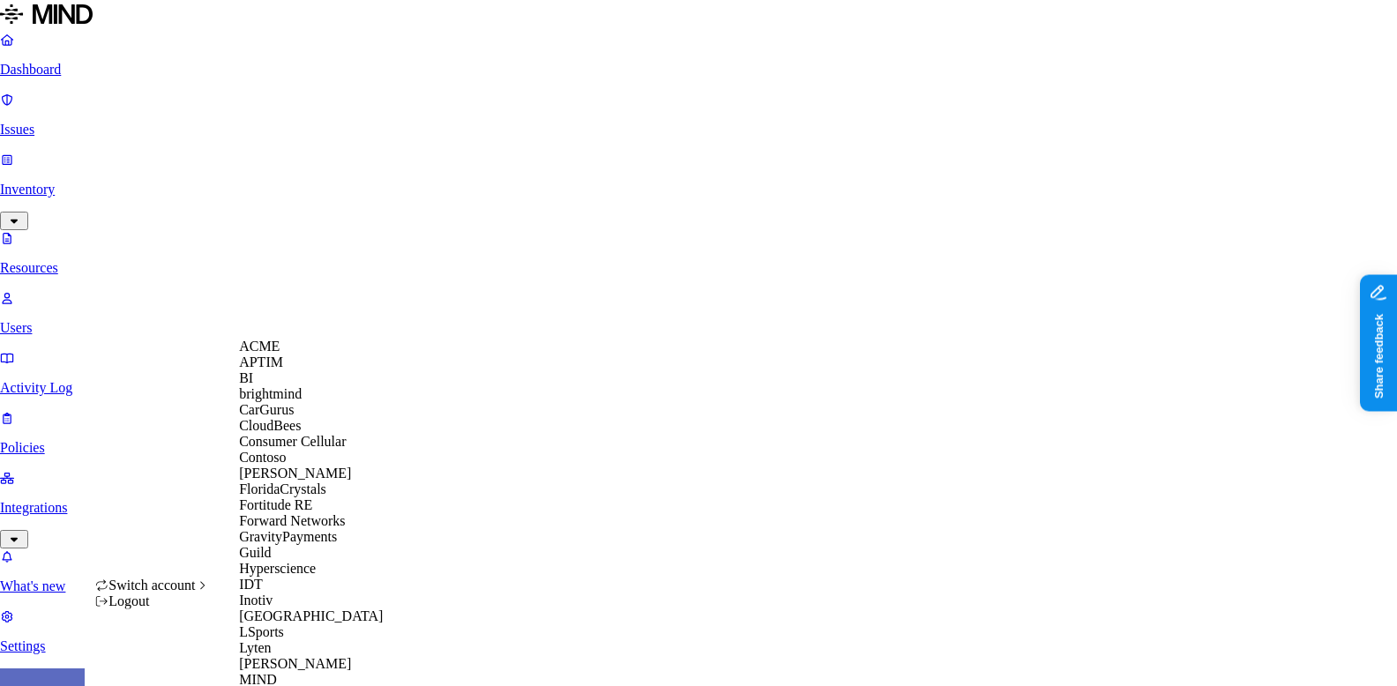
click at [301, 433] on span "CloudBees" at bounding box center [270, 425] width 62 height 15
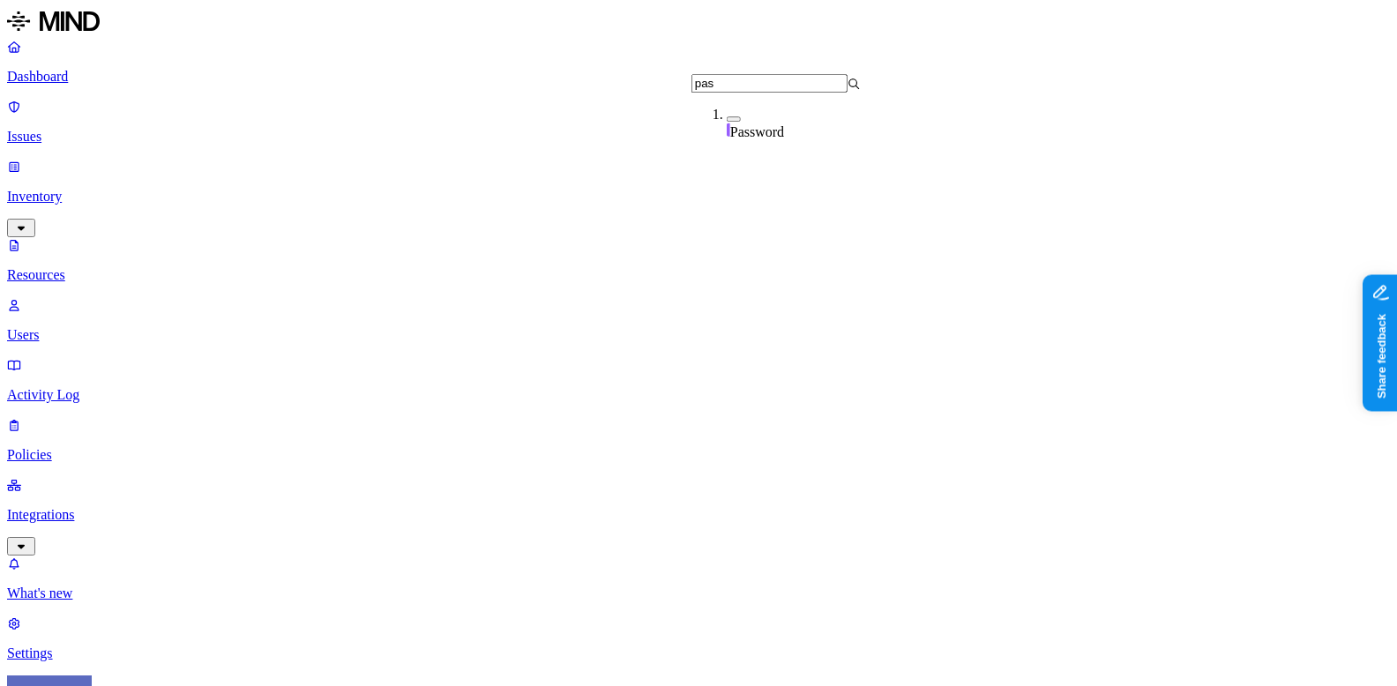
type input "pas"
click at [794, 123] on div "Password" at bounding box center [811, 124] width 169 height 34
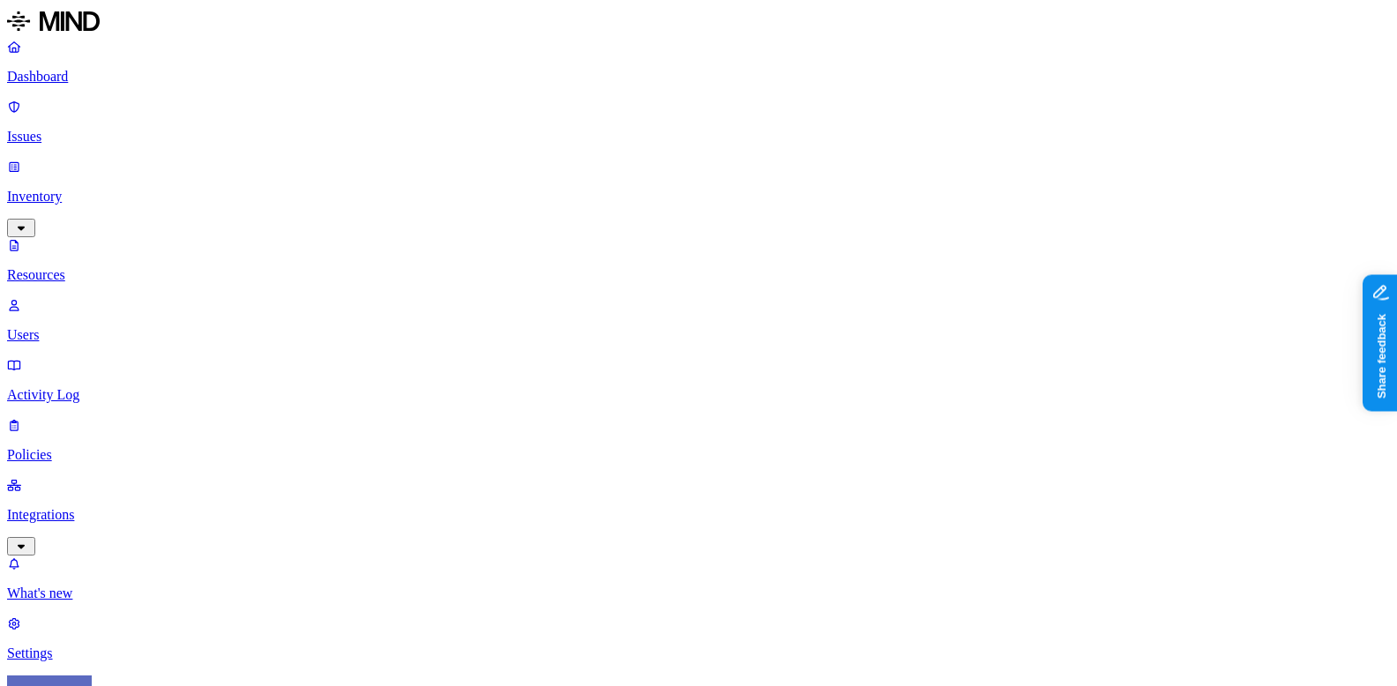
type input "mrn"
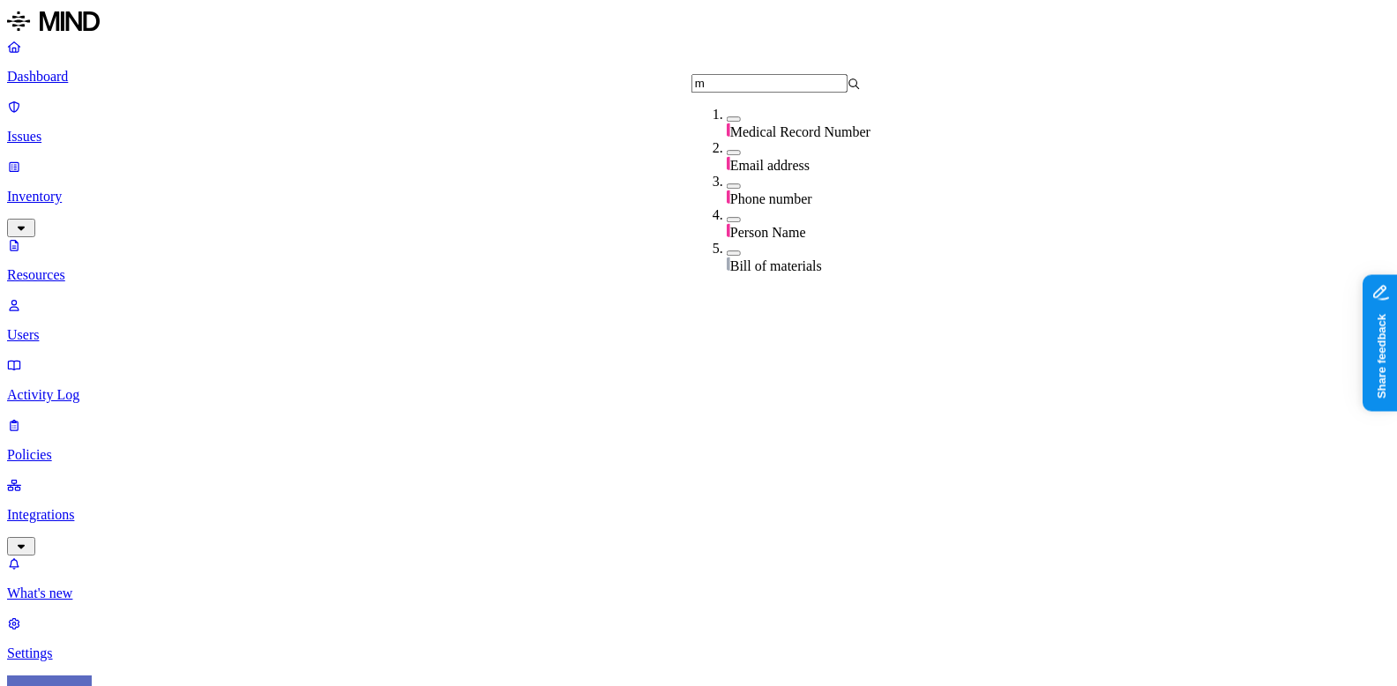
type input "m"
click at [796, 128] on span "Medical Record Number" at bounding box center [800, 131] width 140 height 15
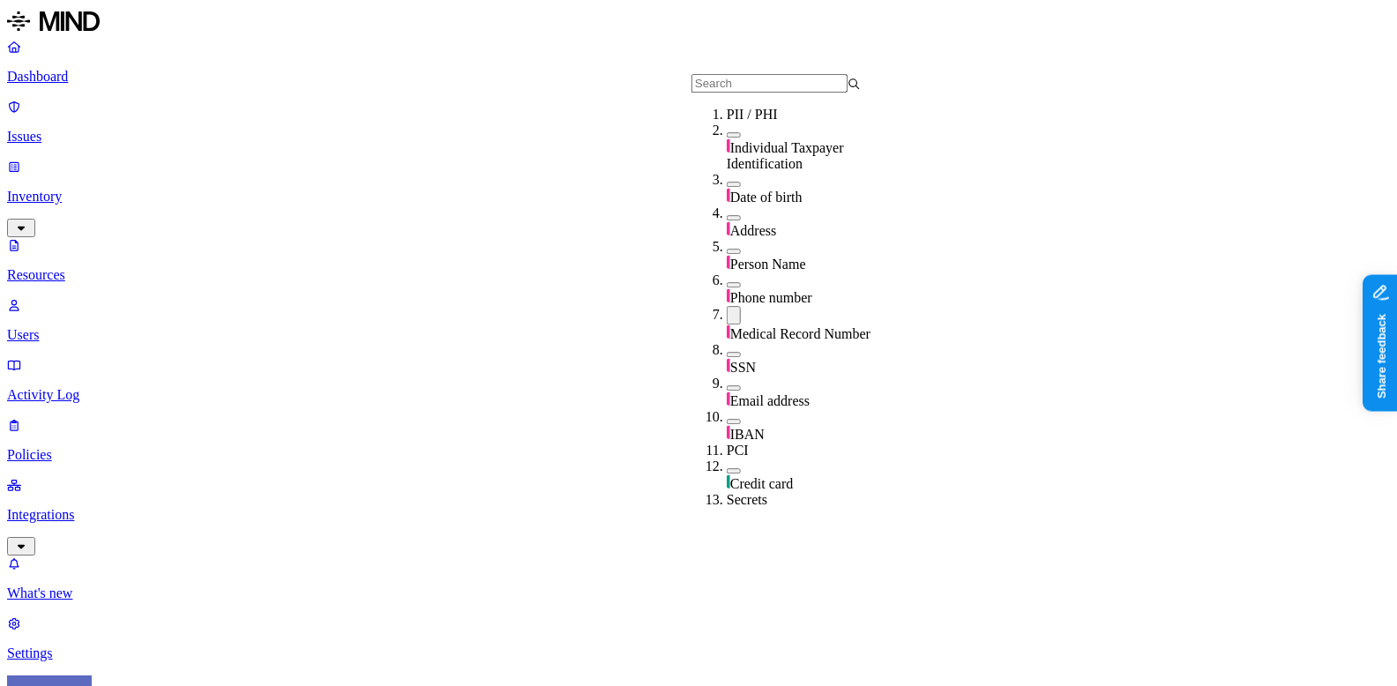
scroll to position [7, 0]
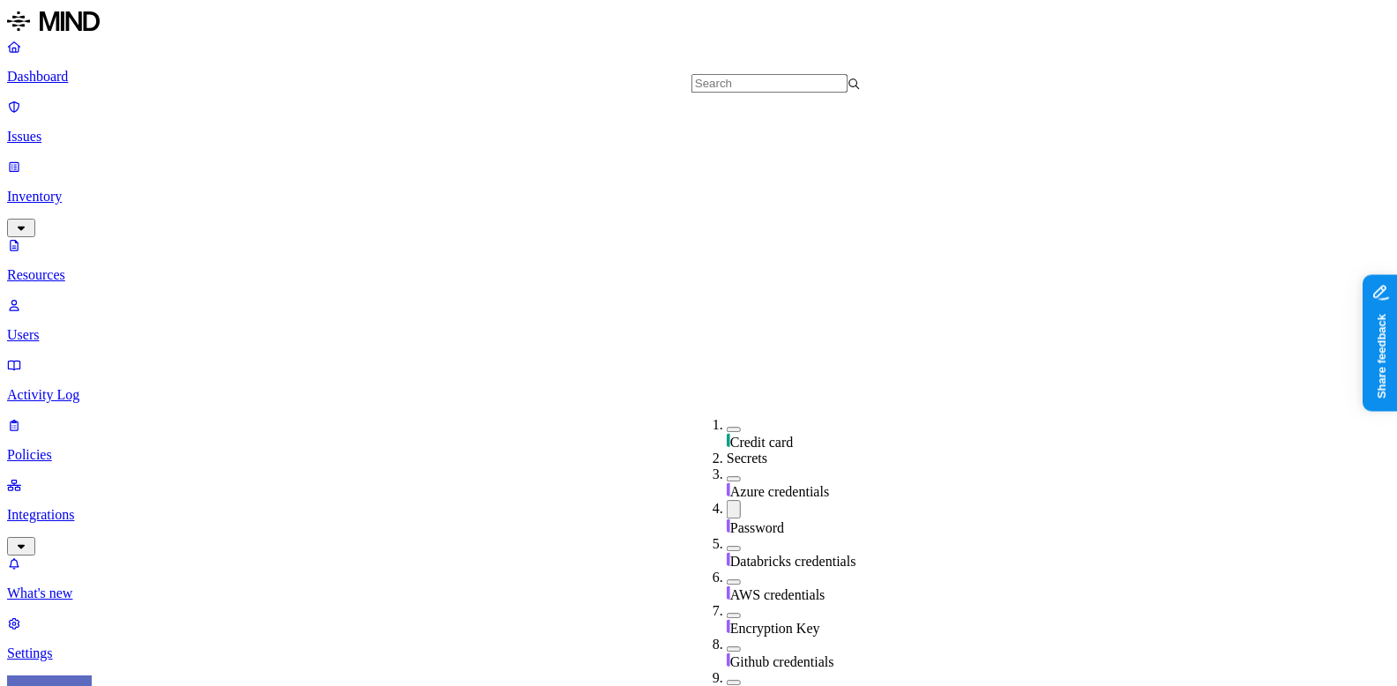
scroll to position [408, 0]
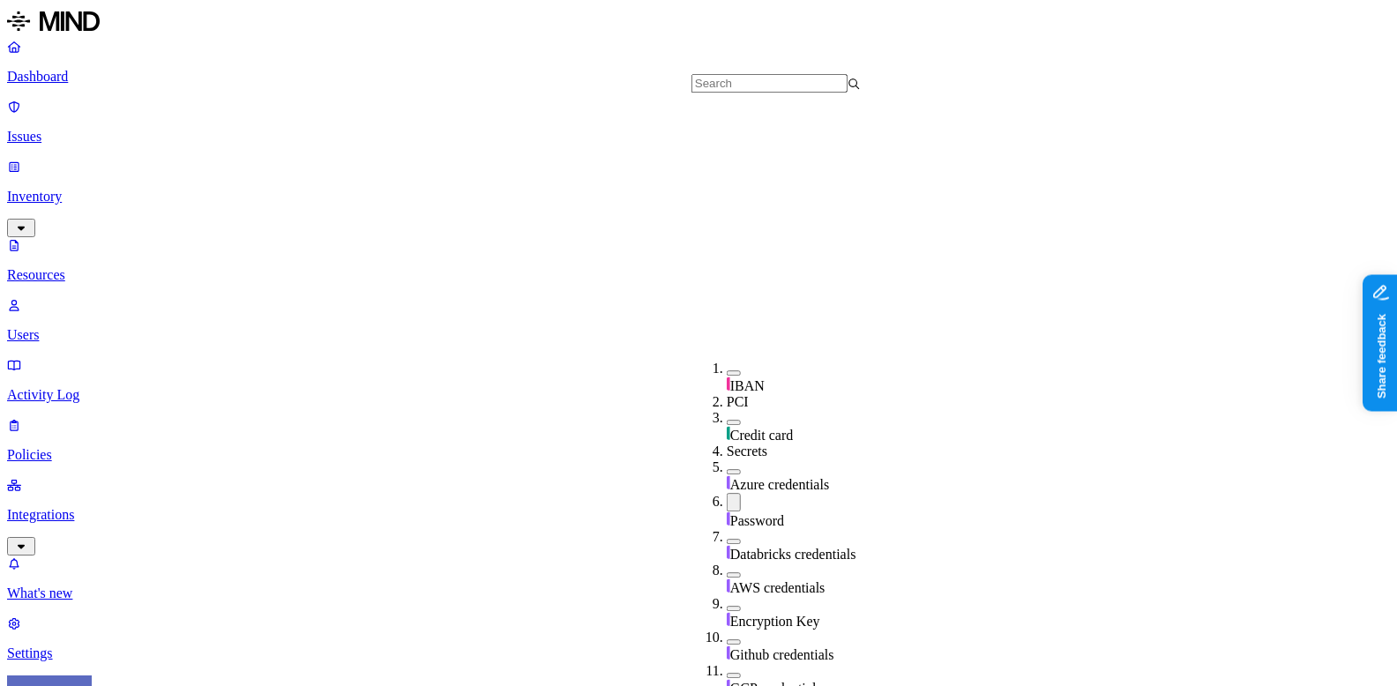
click at [750, 513] on span "Password" at bounding box center [757, 520] width 54 height 15
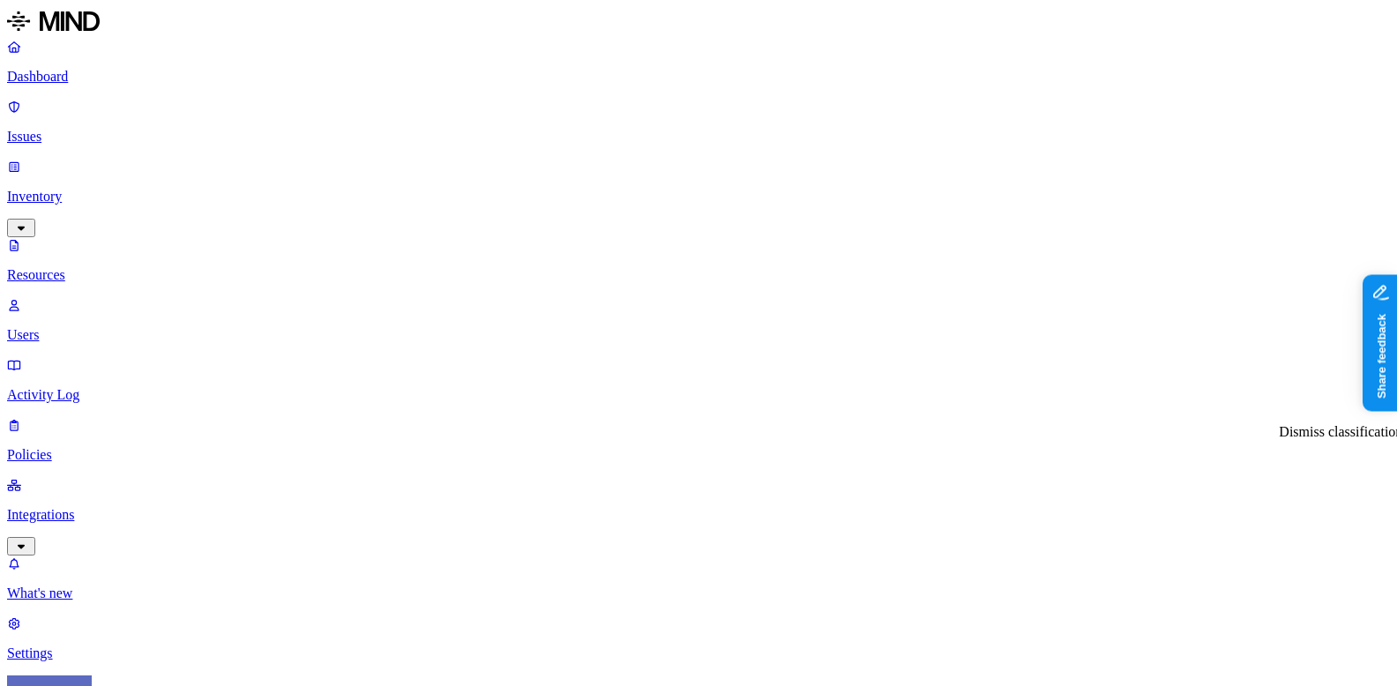
click at [1336, 428] on div "Dismiss classification Dismiss classification" at bounding box center [1340, 432] width 123 height 16
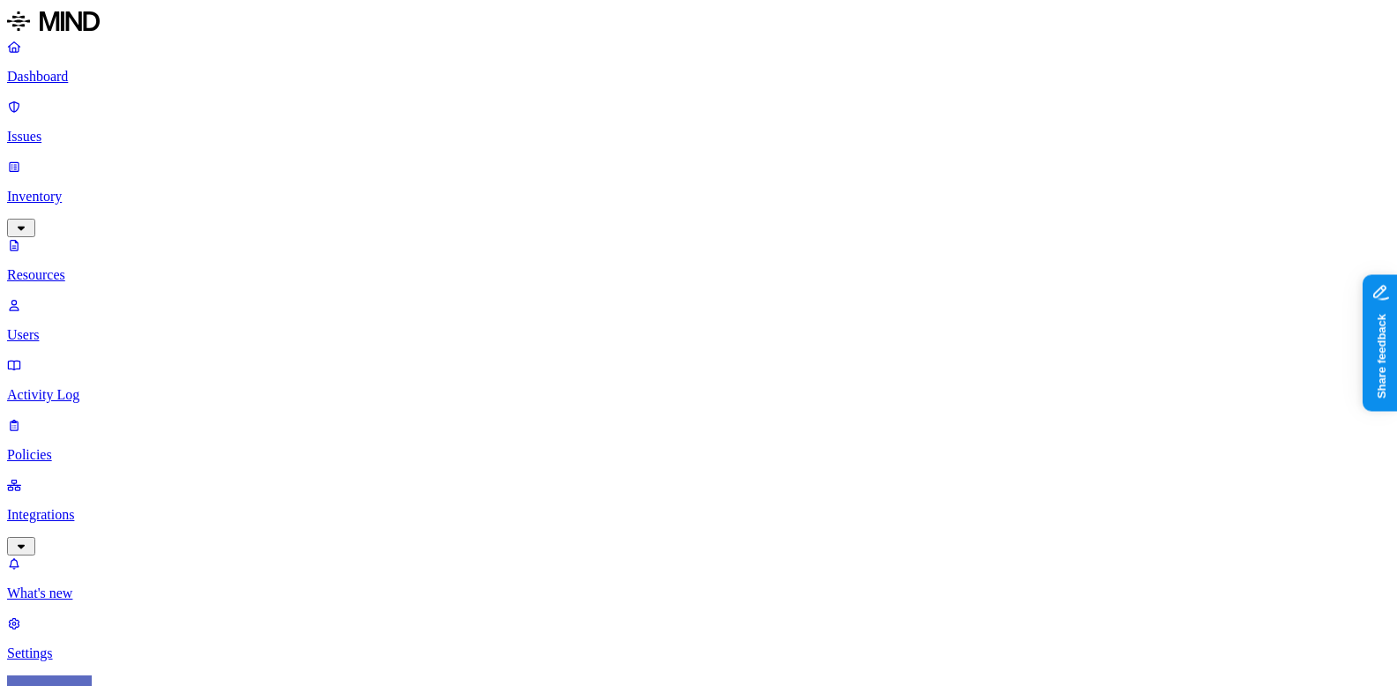
scroll to position [286, 0]
click at [1330, 360] on div "Dismiss classification Dismiss classification" at bounding box center [1340, 365] width 123 height 16
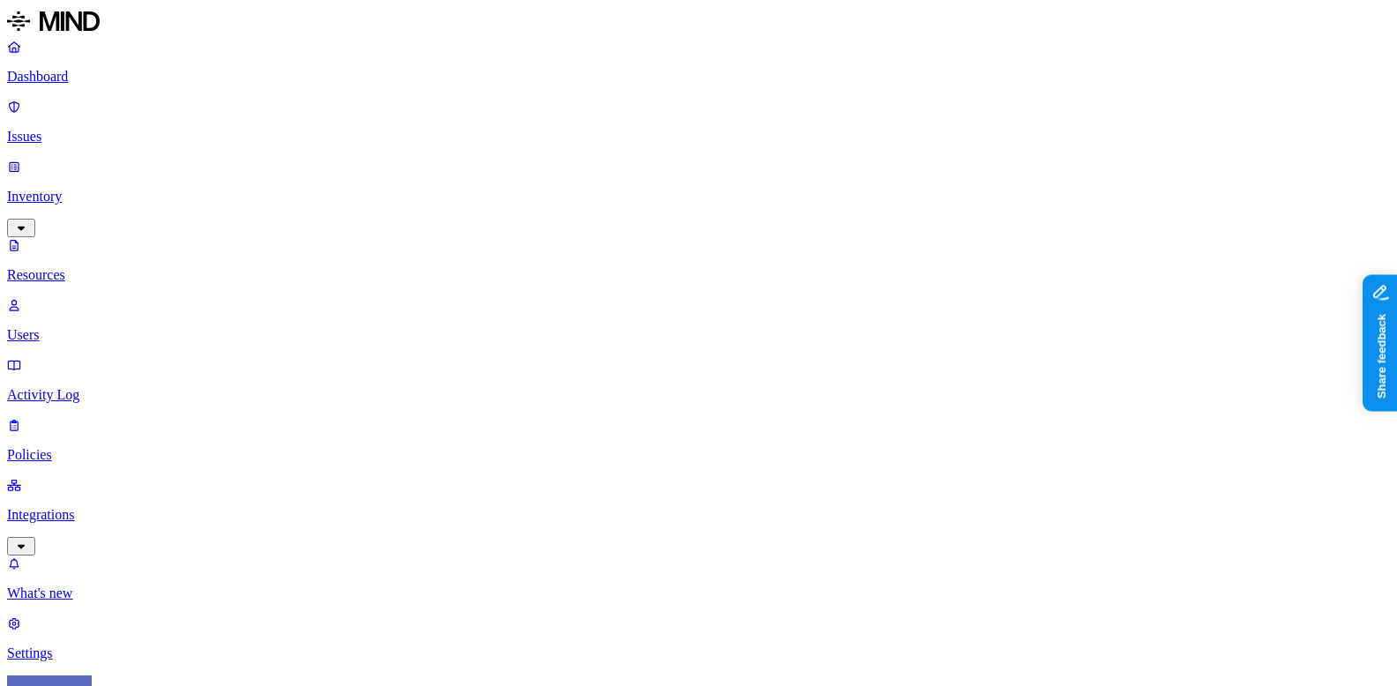
scroll to position [0, 0]
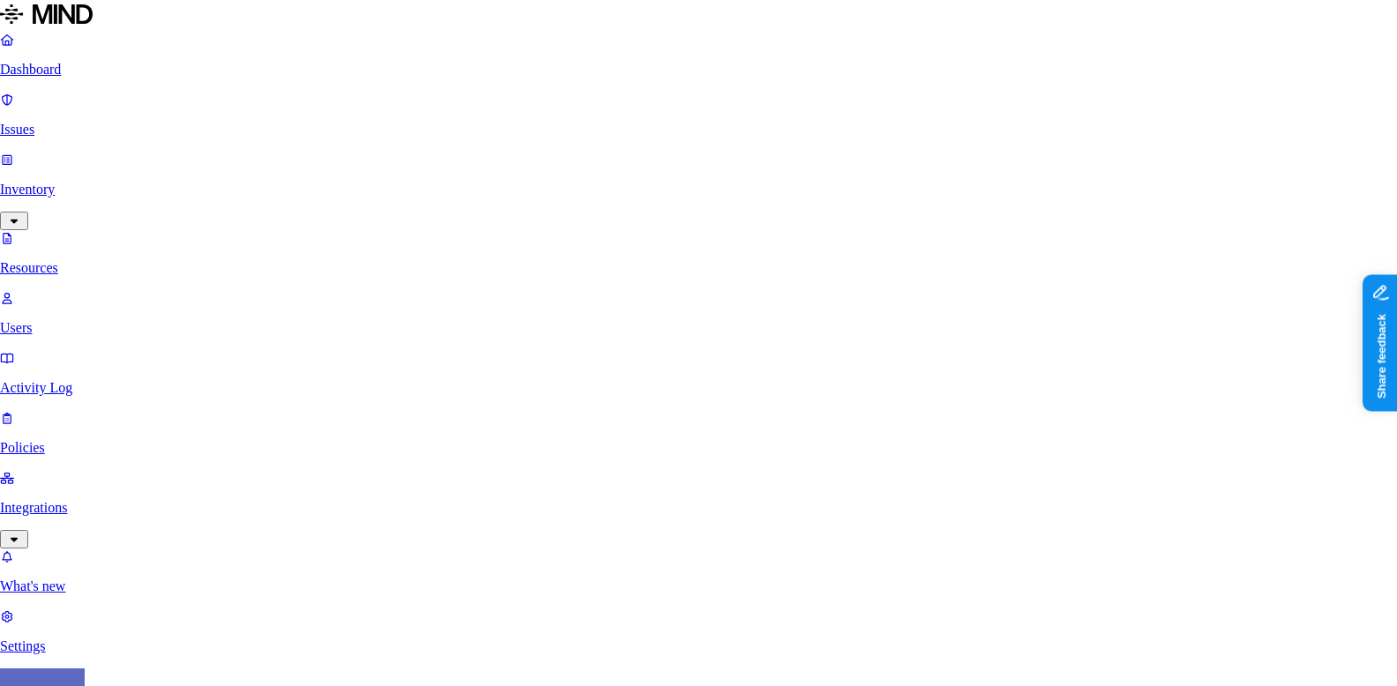
scroll to position [217, 0]
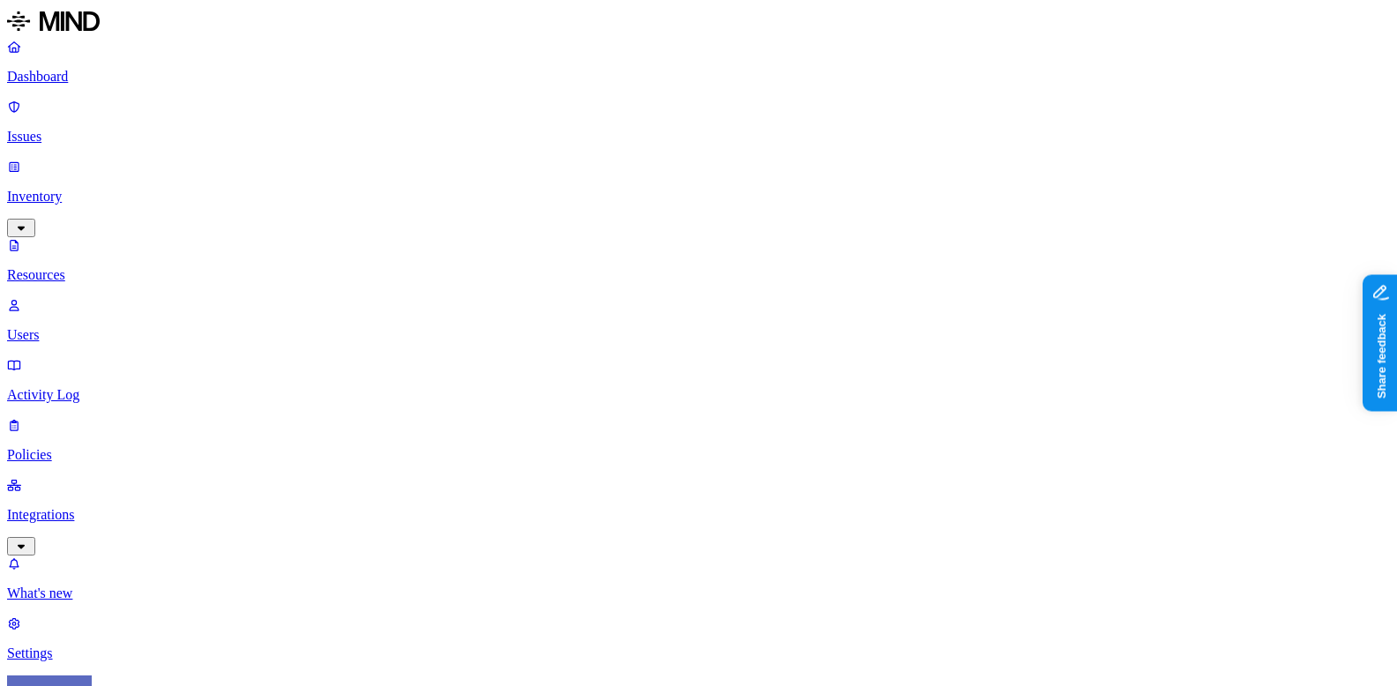
scroll to position [0, 0]
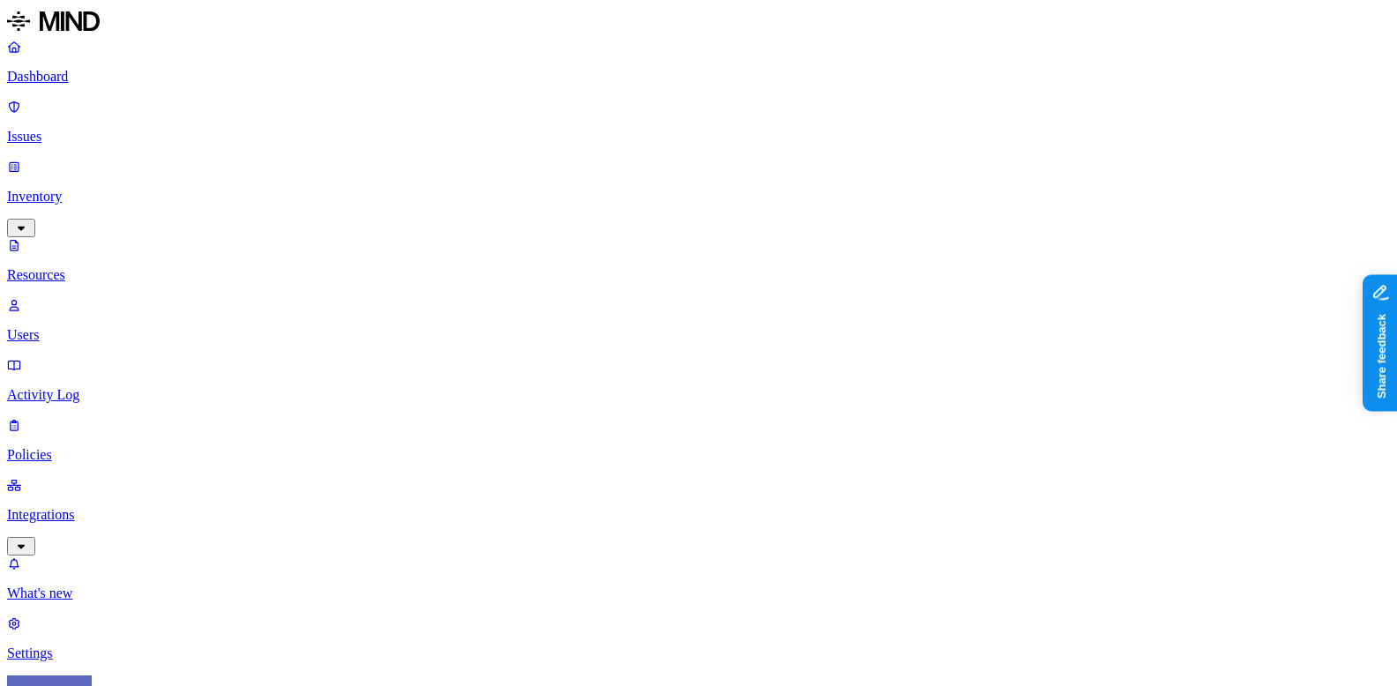
scroll to position [213, 0]
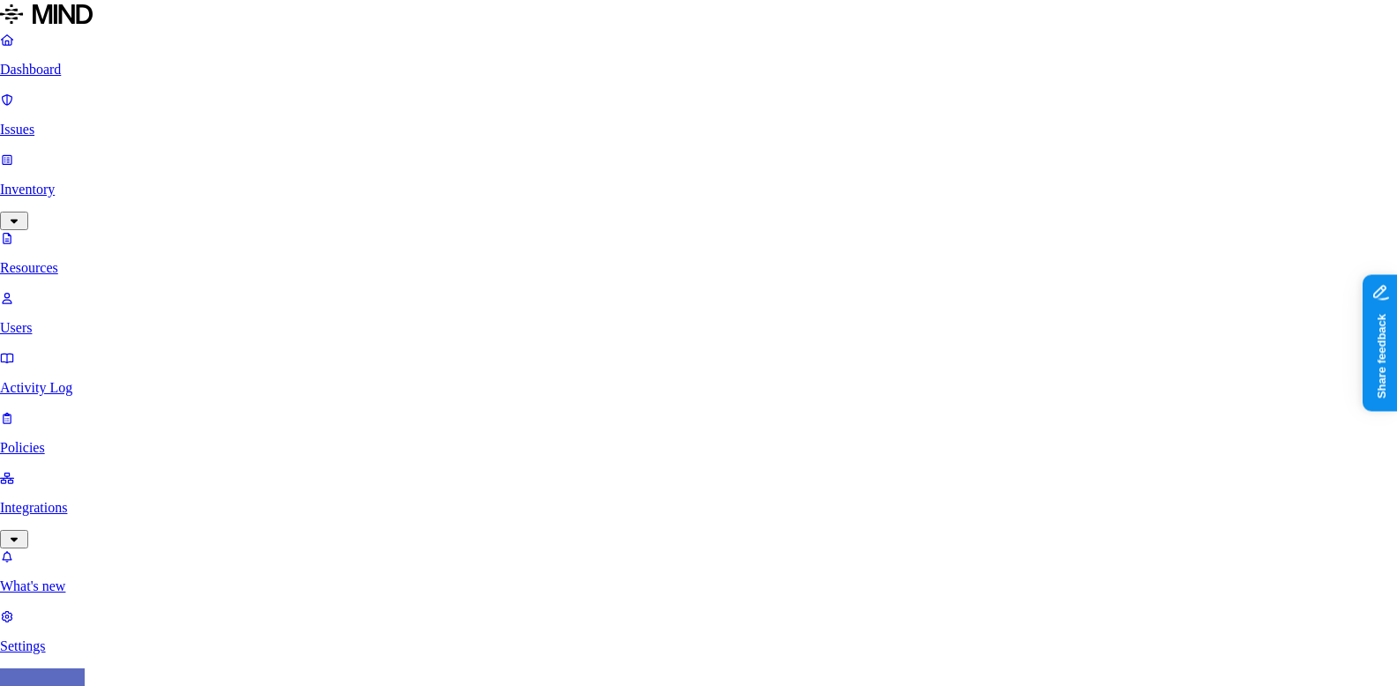
scroll to position [221, 0]
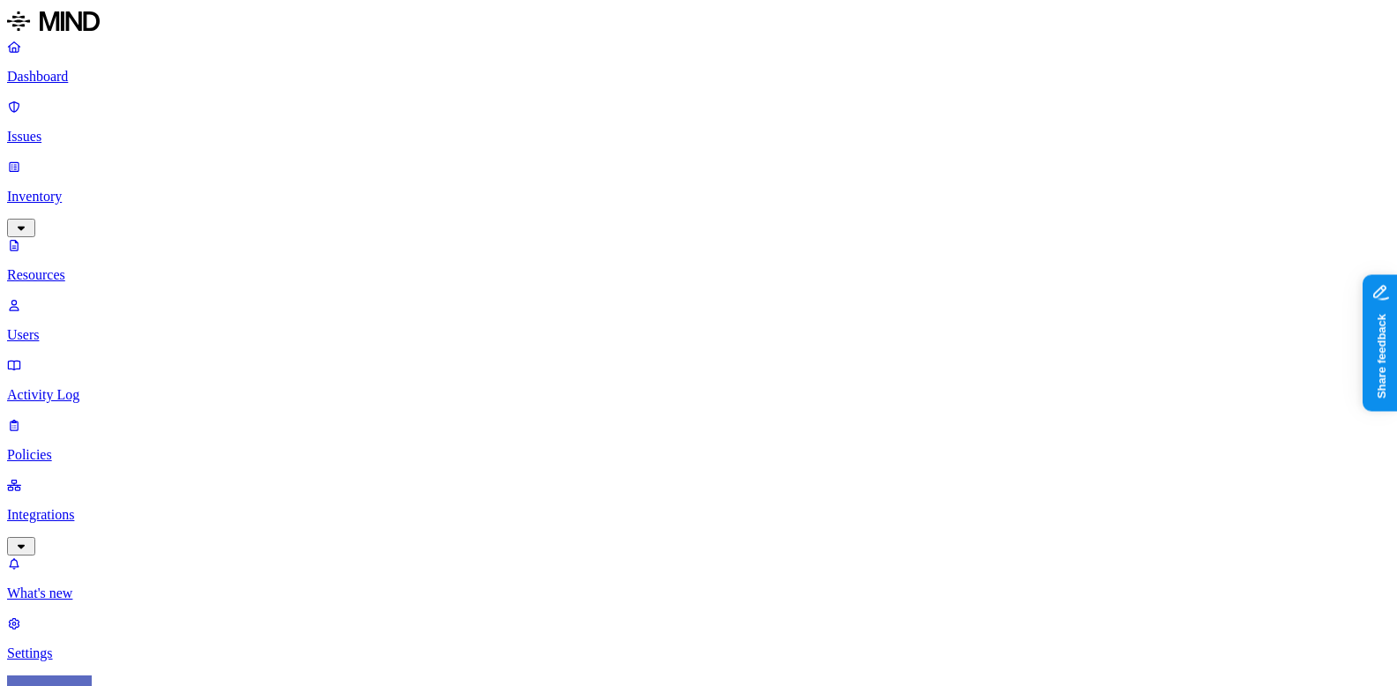
scroll to position [186, 0]
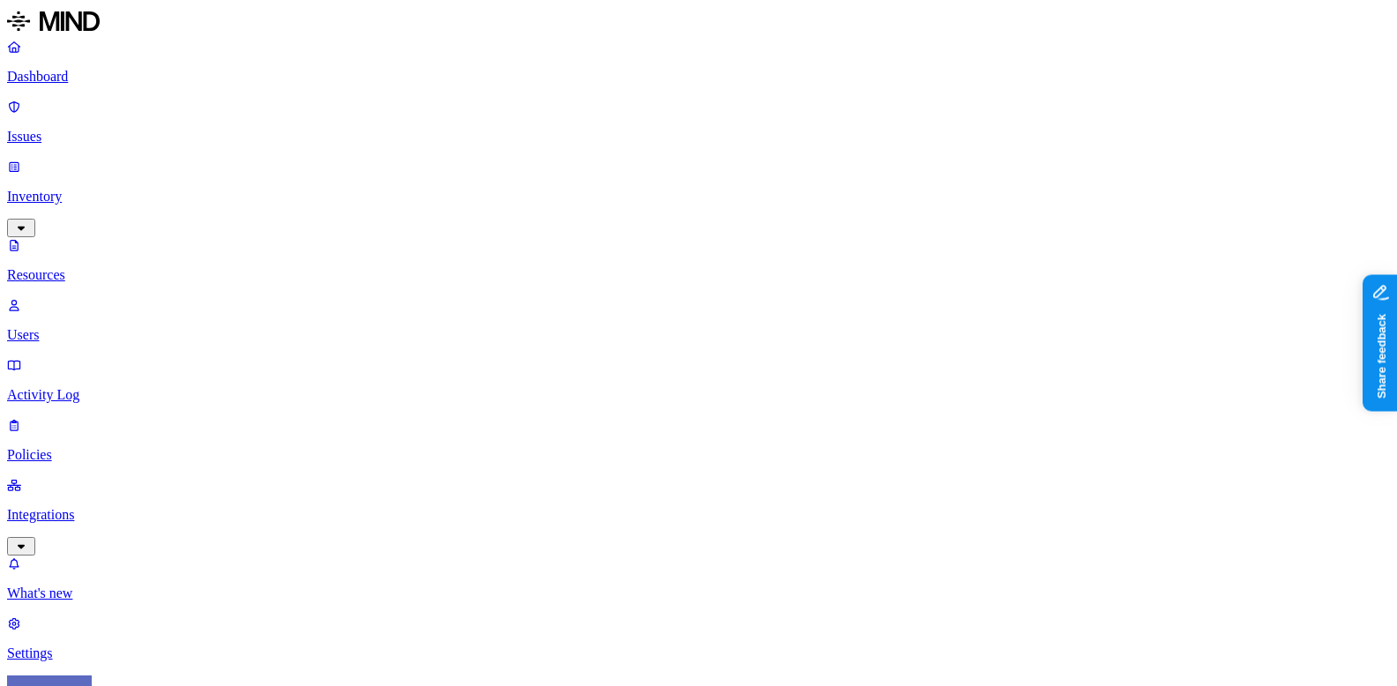
scroll to position [273, 0]
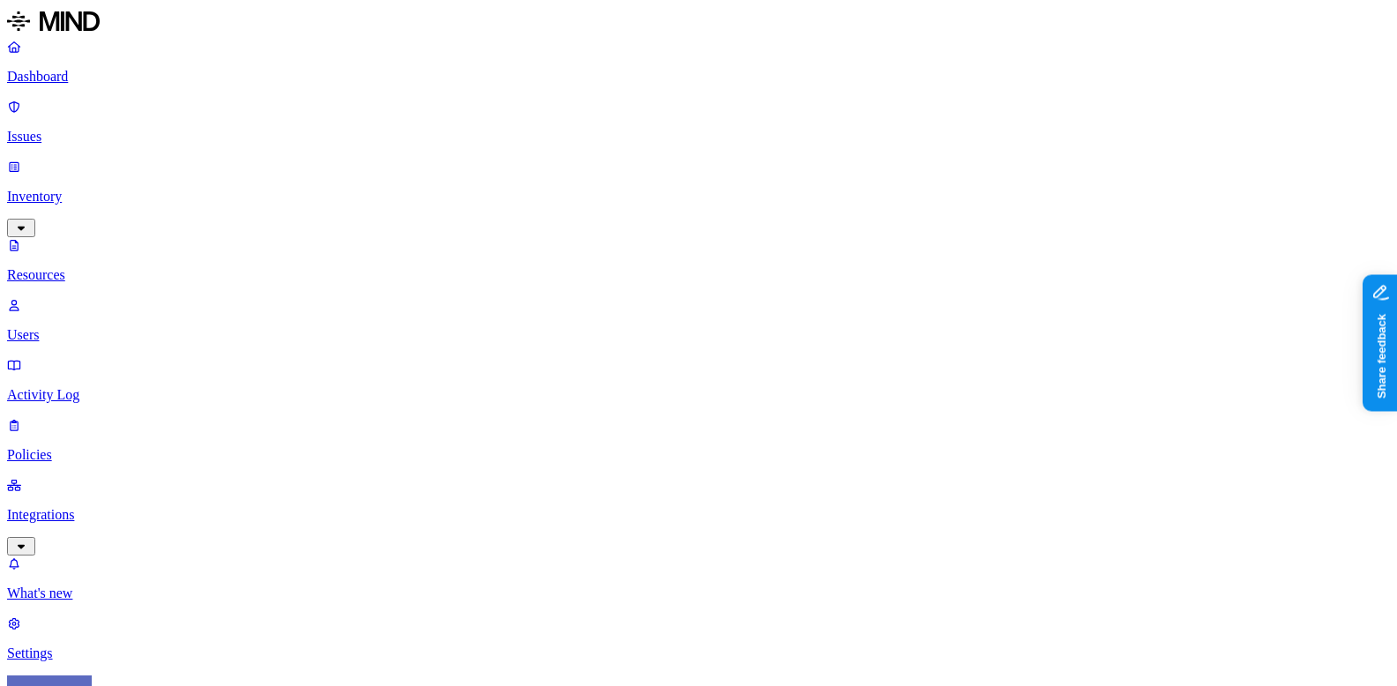
click at [1342, 371] on div "Dismiss classification Dismiss classification" at bounding box center [1340, 363] width 123 height 16
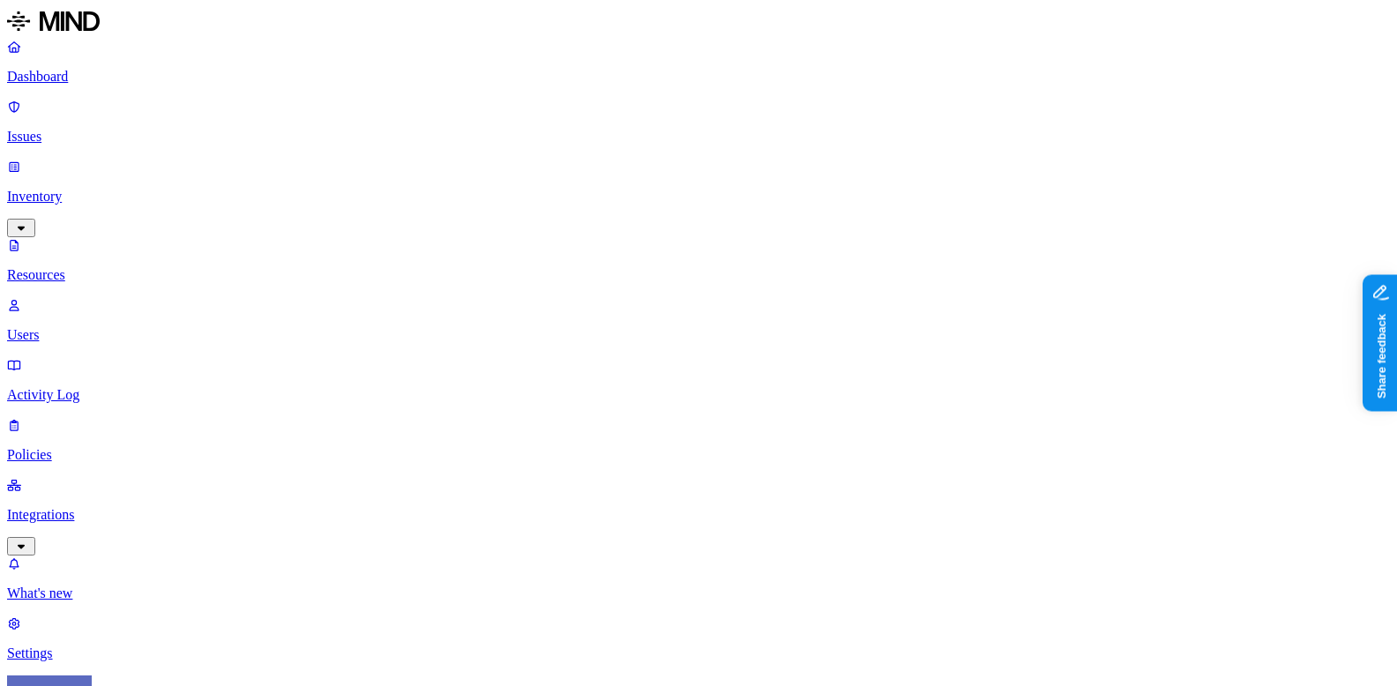
scroll to position [294, 0]
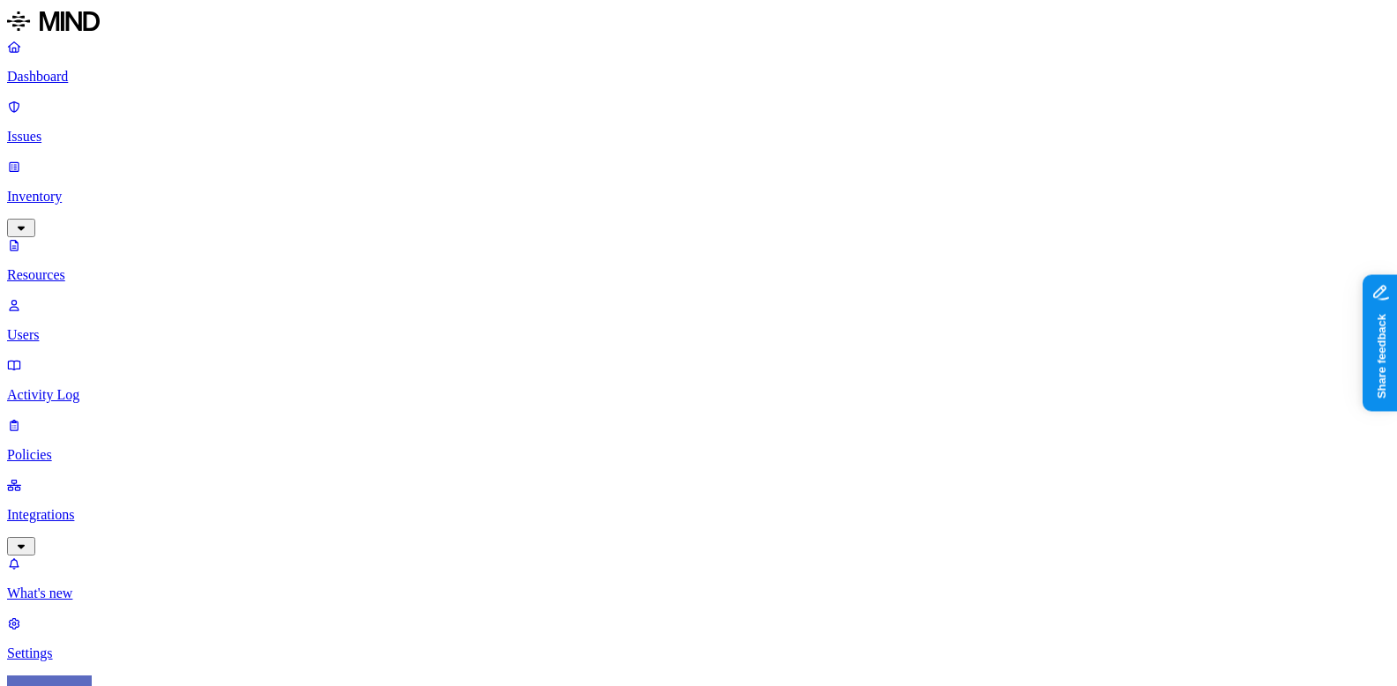
click at [108, 445] on nav "Dashboard Issues Inventory Resources Users Activity Log Policies Integrations W…" at bounding box center [698, 350] width 1383 height 623
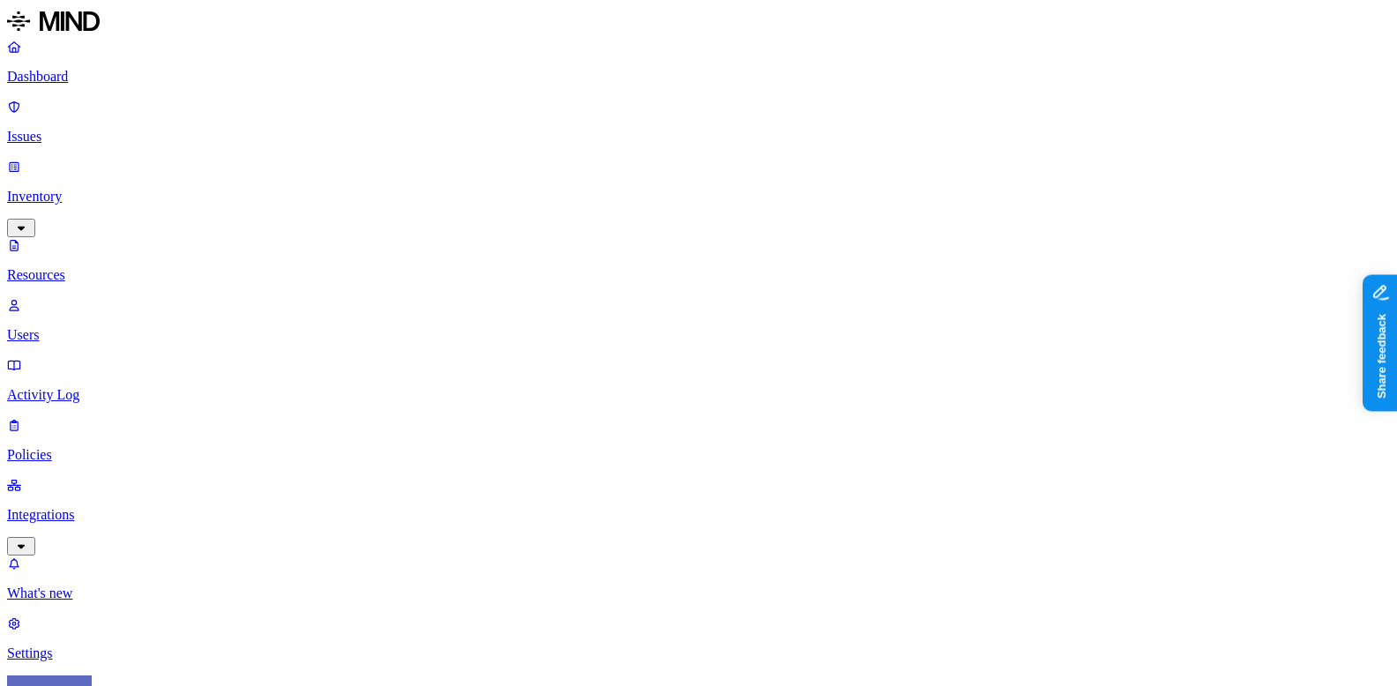
scroll to position [286, 0]
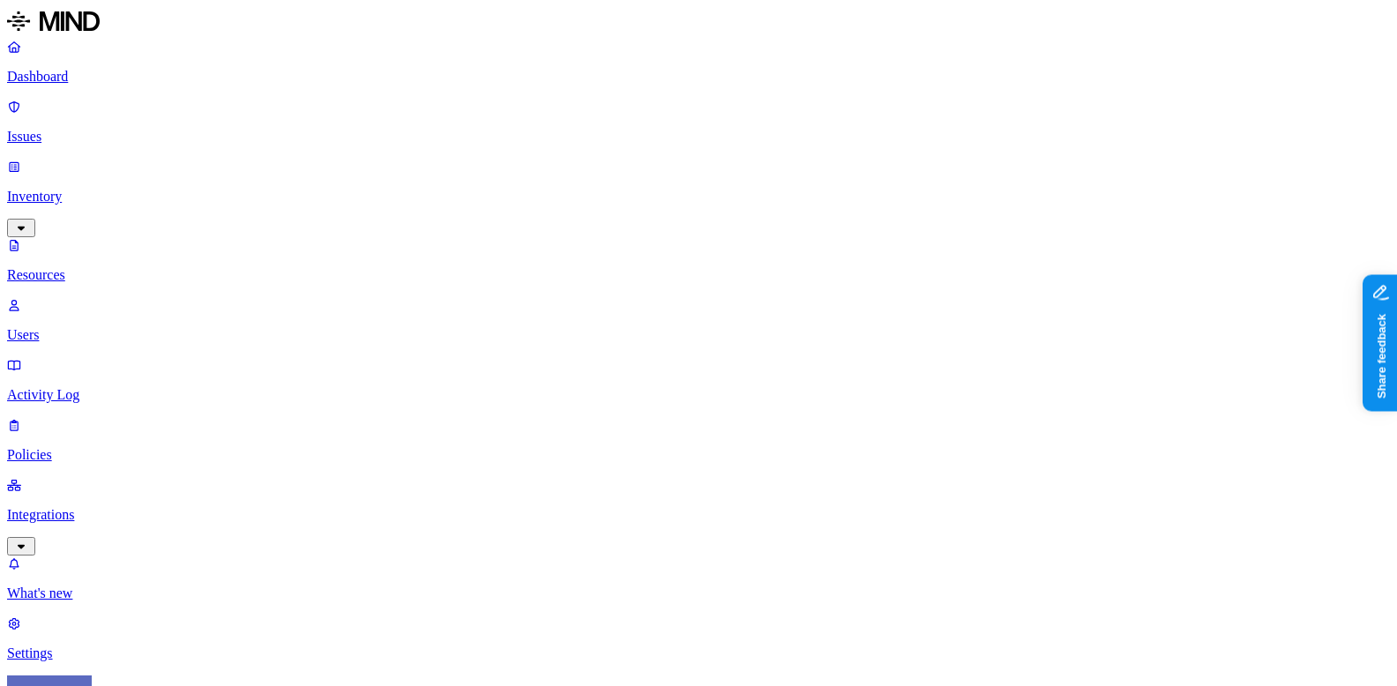
scroll to position [364, 0]
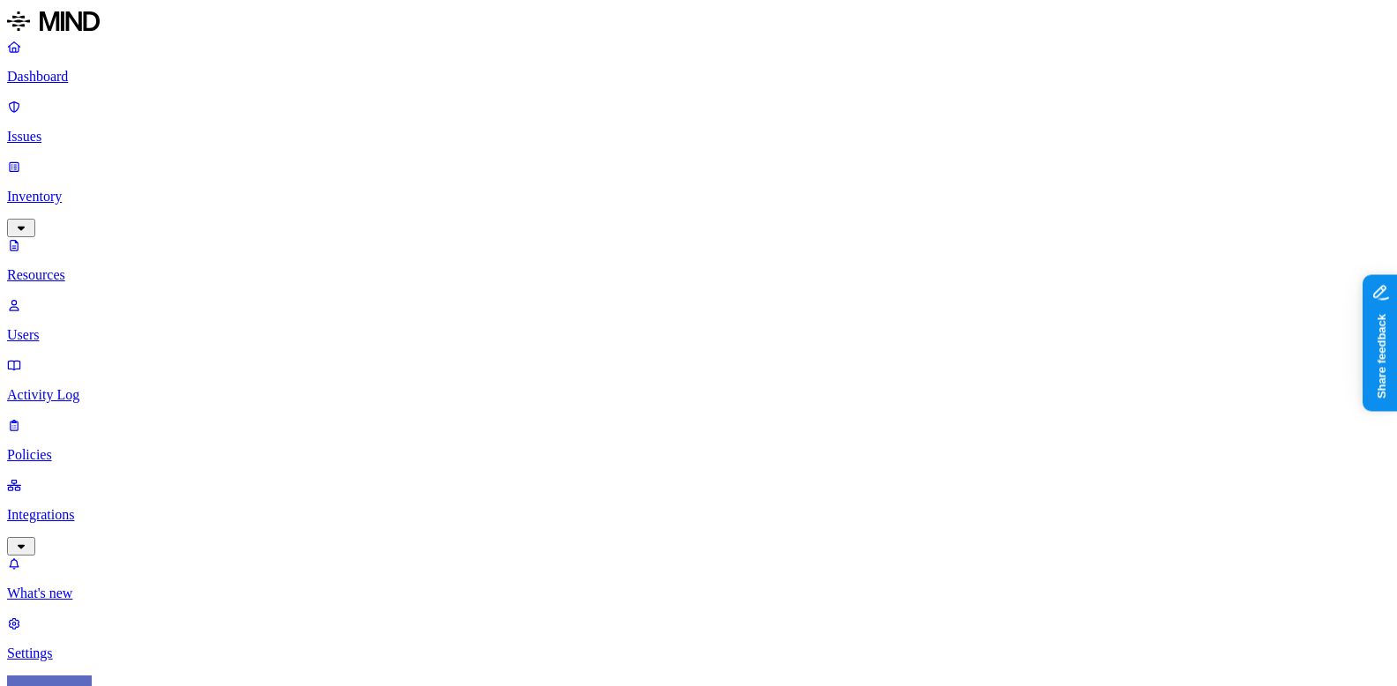
click at [1343, 418] on div "Dismiss classification Dismiss classification" at bounding box center [1340, 410] width 123 height 16
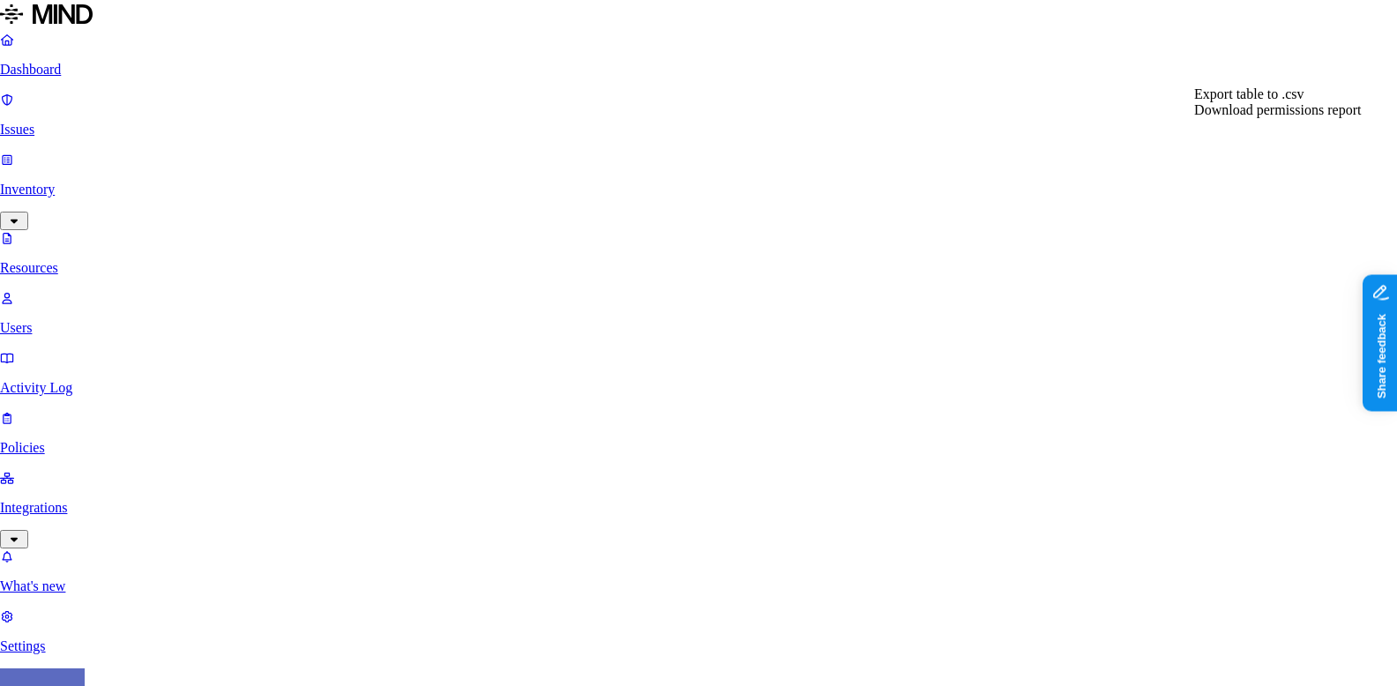
click at [1279, 101] on span "Export table to .csv" at bounding box center [1248, 93] width 109 height 15
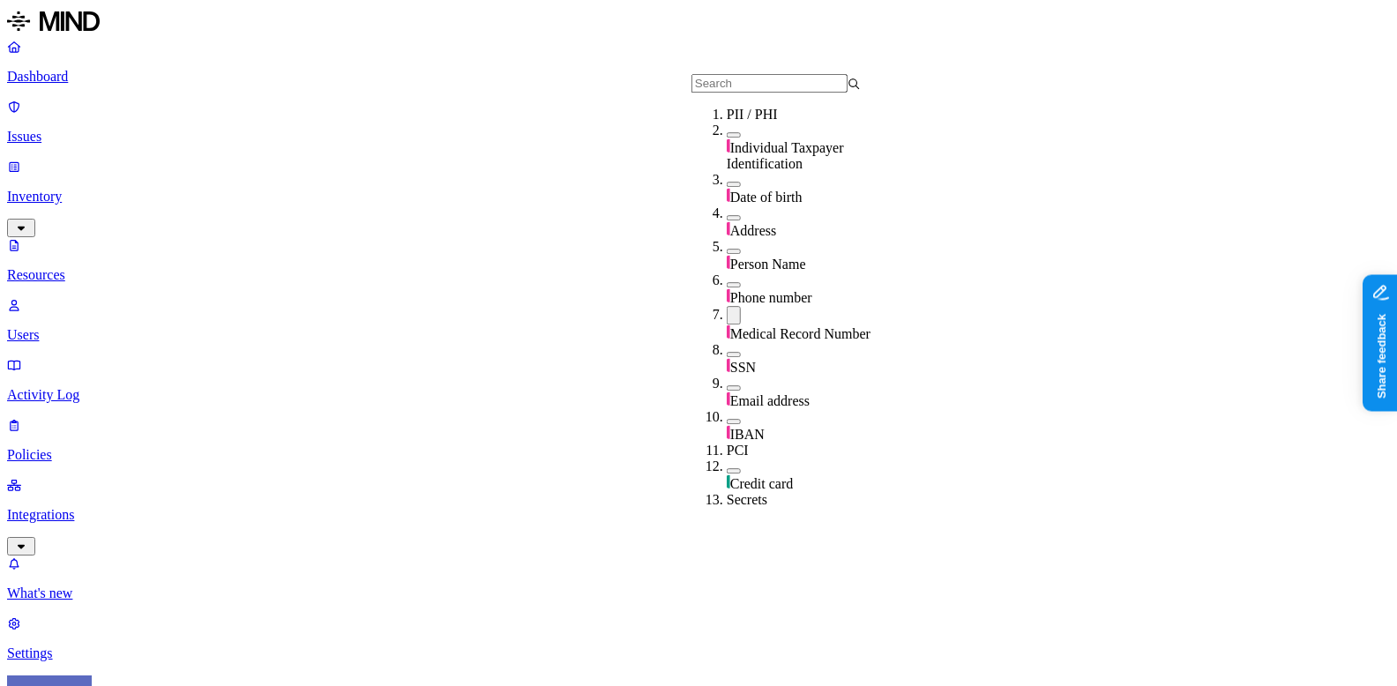
click at [752, 326] on span "Medical Record Number" at bounding box center [800, 333] width 140 height 15
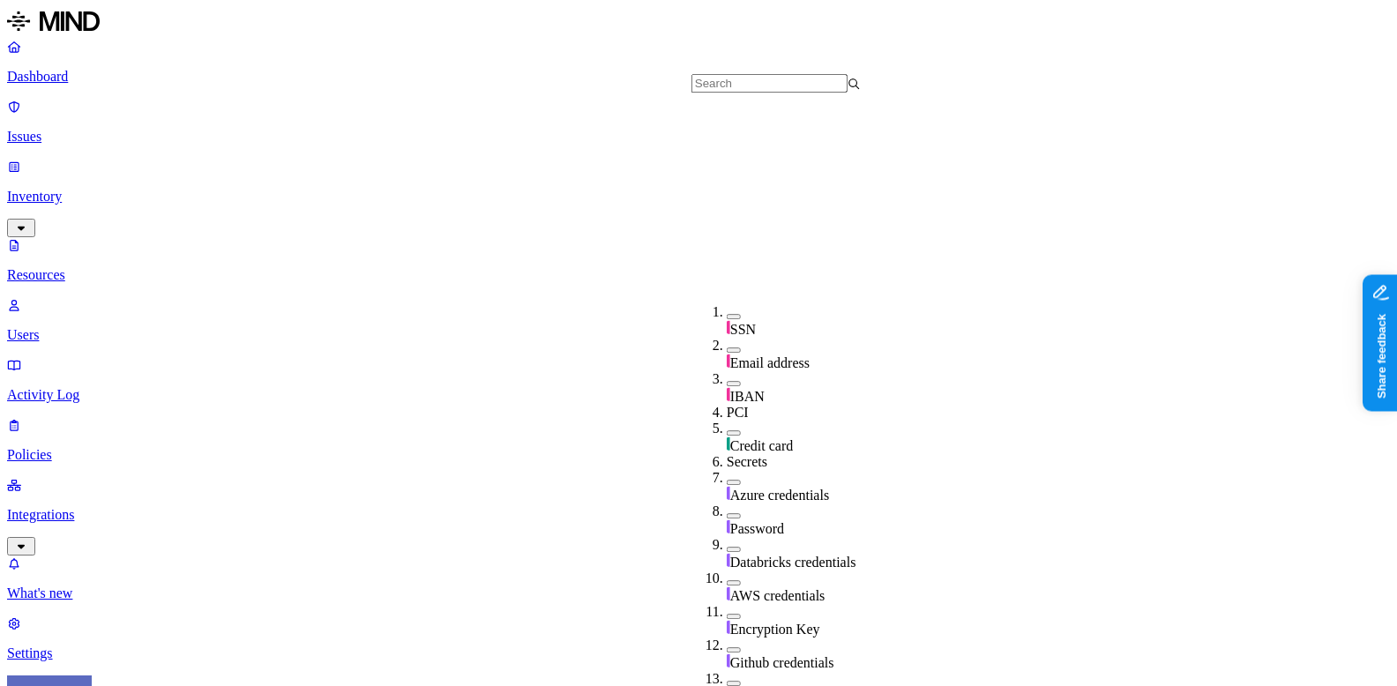
scroll to position [356, 0]
click at [740, 521] on span "Password" at bounding box center [757, 528] width 54 height 15
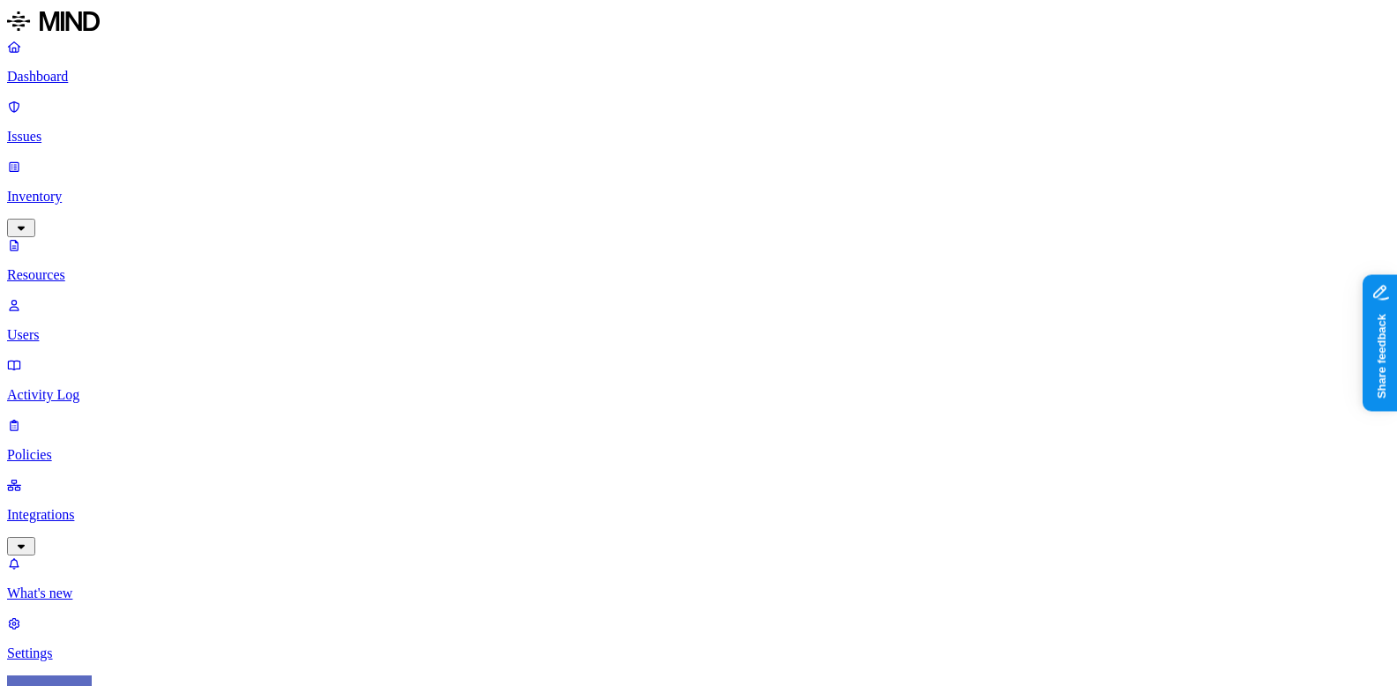
scroll to position [565, 0]
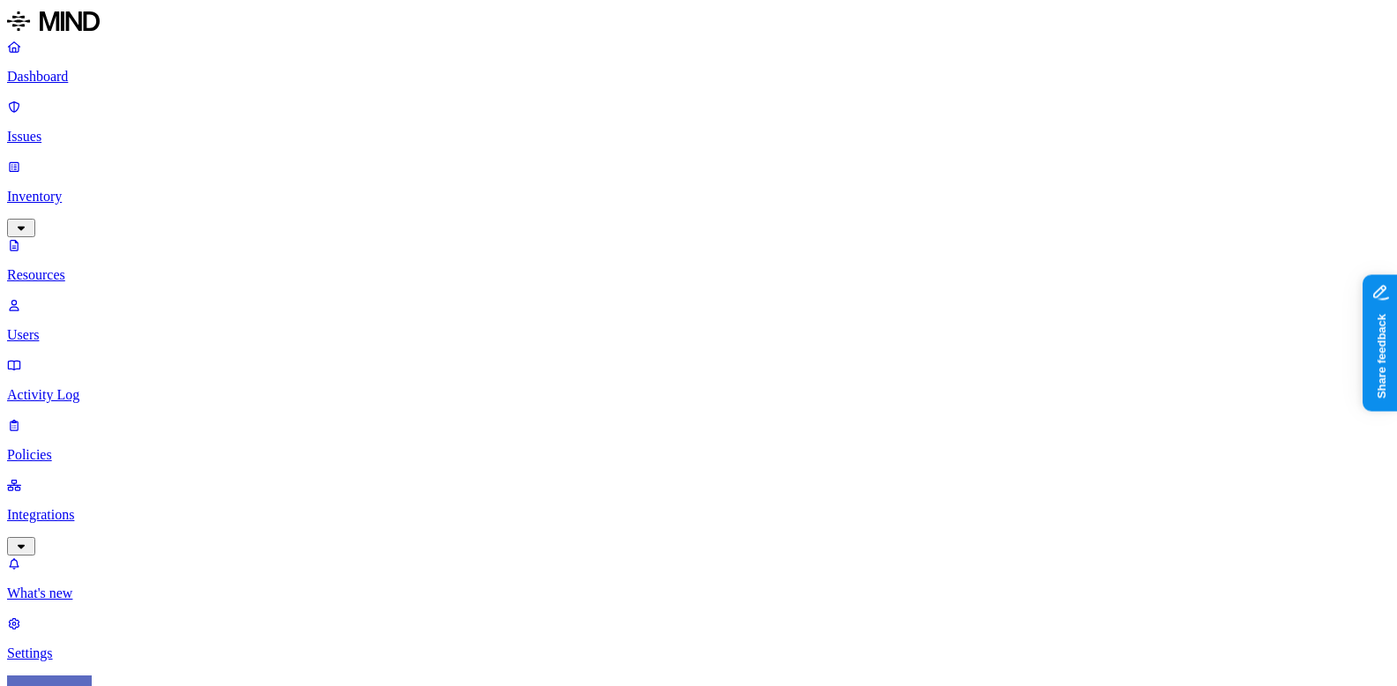
click at [136, 497] on nav "Dashboard Issues Inventory Resources Users Activity Log Policies Integrations W…" at bounding box center [698, 350] width 1383 height 623
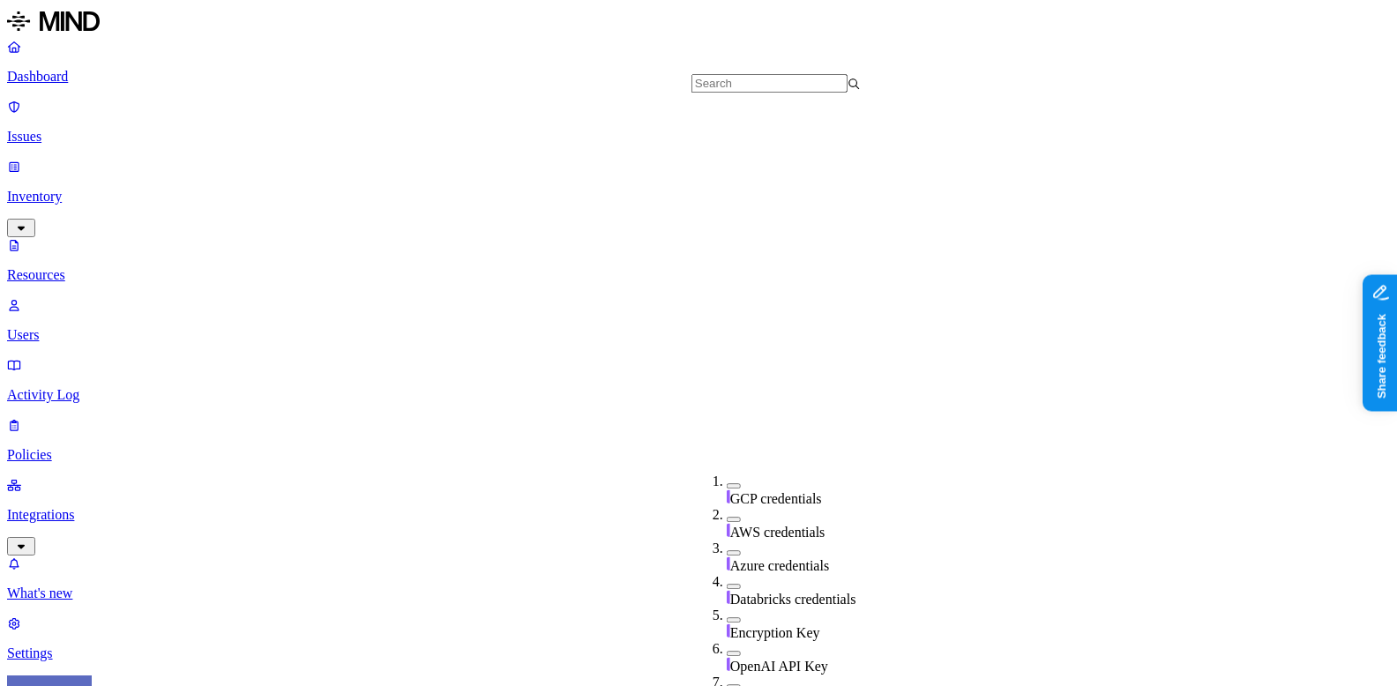
scroll to position [524, 0]
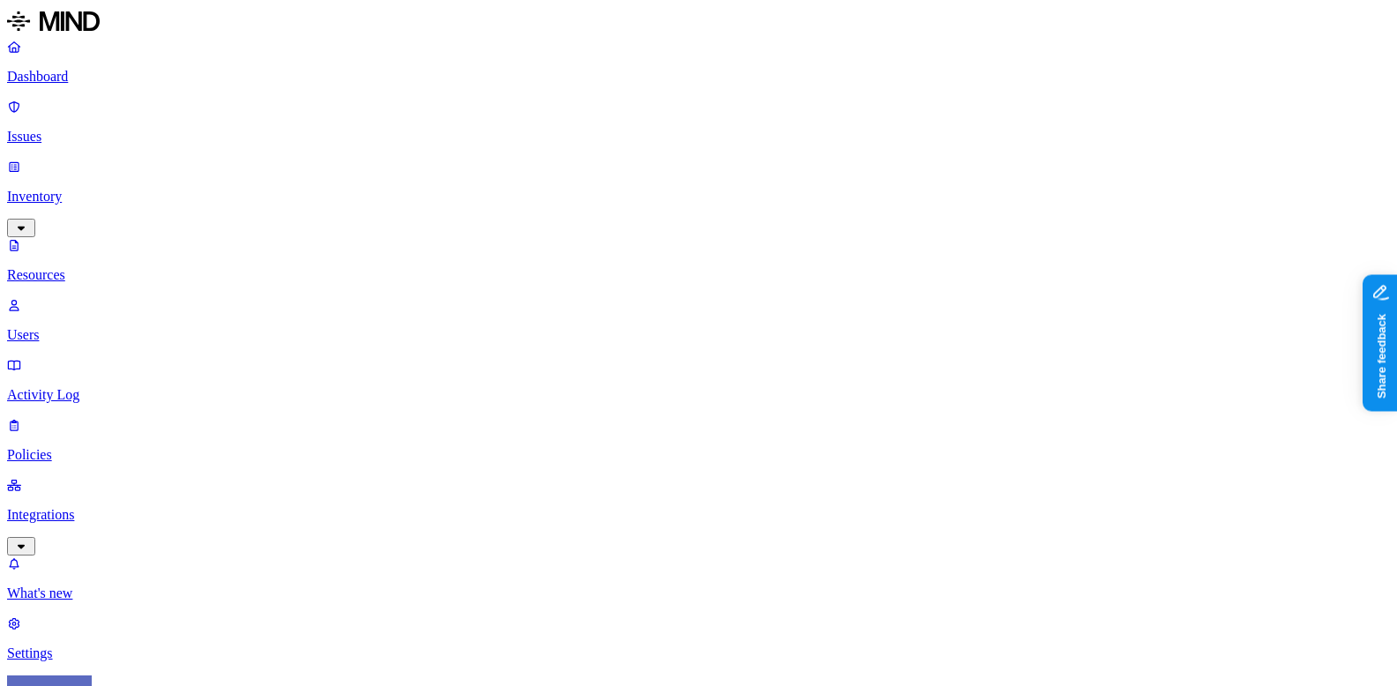
scroll to position [565, 0]
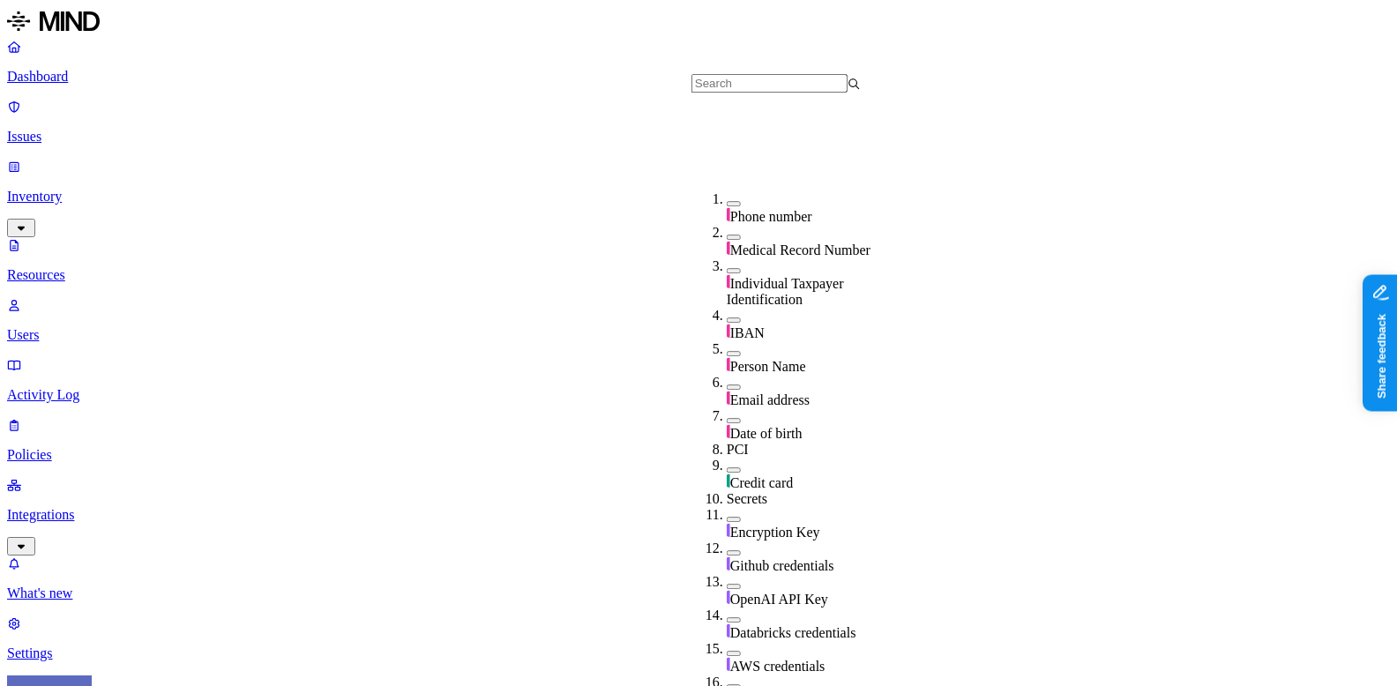
scroll to position [510, 0]
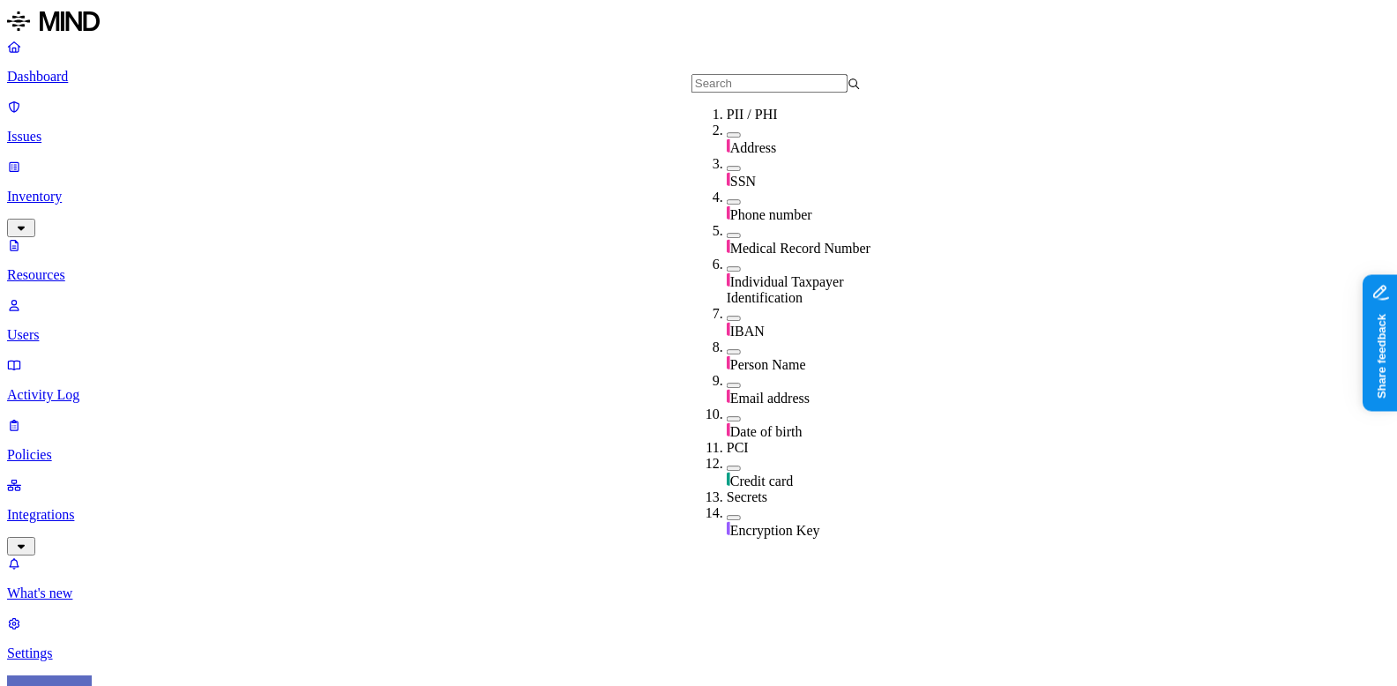
scroll to position [27, 0]
click at [759, 207] on span "Phone number" at bounding box center [771, 214] width 82 height 15
click at [759, 210] on span "Phone number" at bounding box center [771, 217] width 82 height 15
click at [759, 207] on span "Phone number" at bounding box center [771, 214] width 82 height 15
drag, startPoint x: 761, startPoint y: 183, endPoint x: 761, endPoint y: 217, distance: 33.5
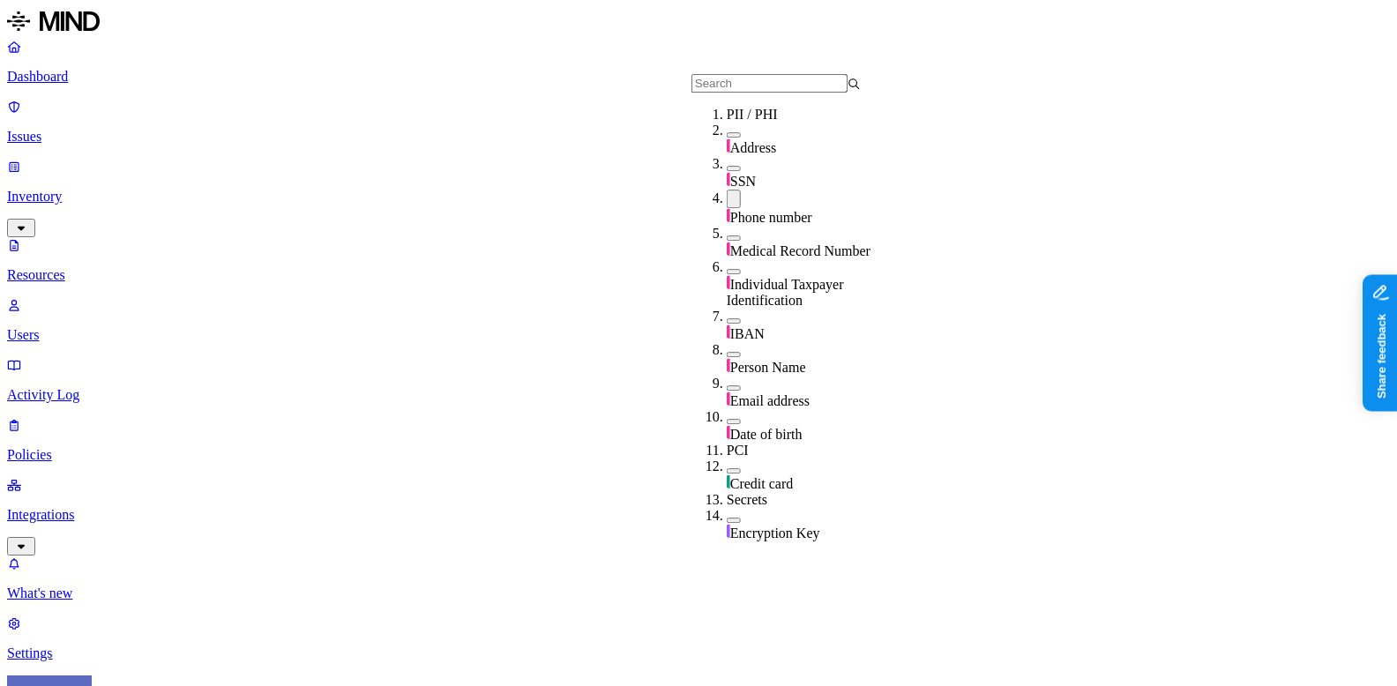
click at [761, 210] on span "Phone number" at bounding box center [771, 217] width 82 height 15
click at [761, 241] on span "Medical Record Number" at bounding box center [800, 248] width 140 height 15
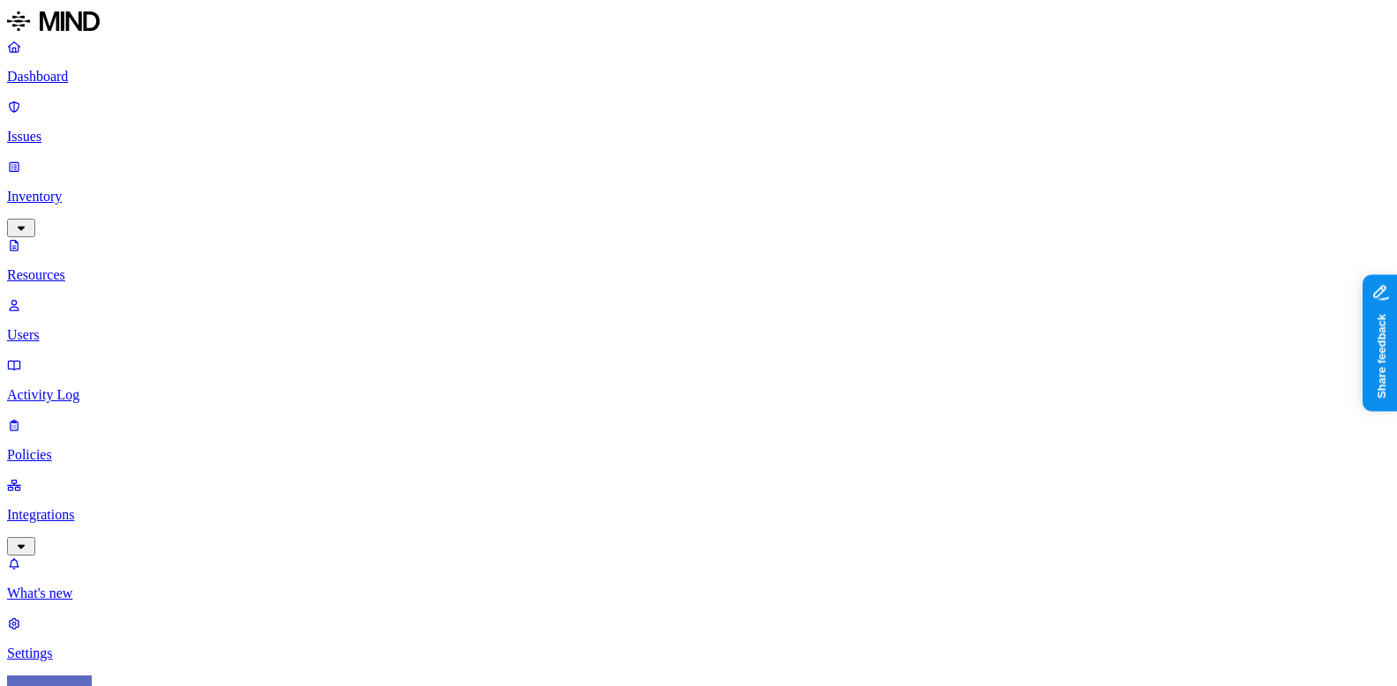
scroll to position [86, 0]
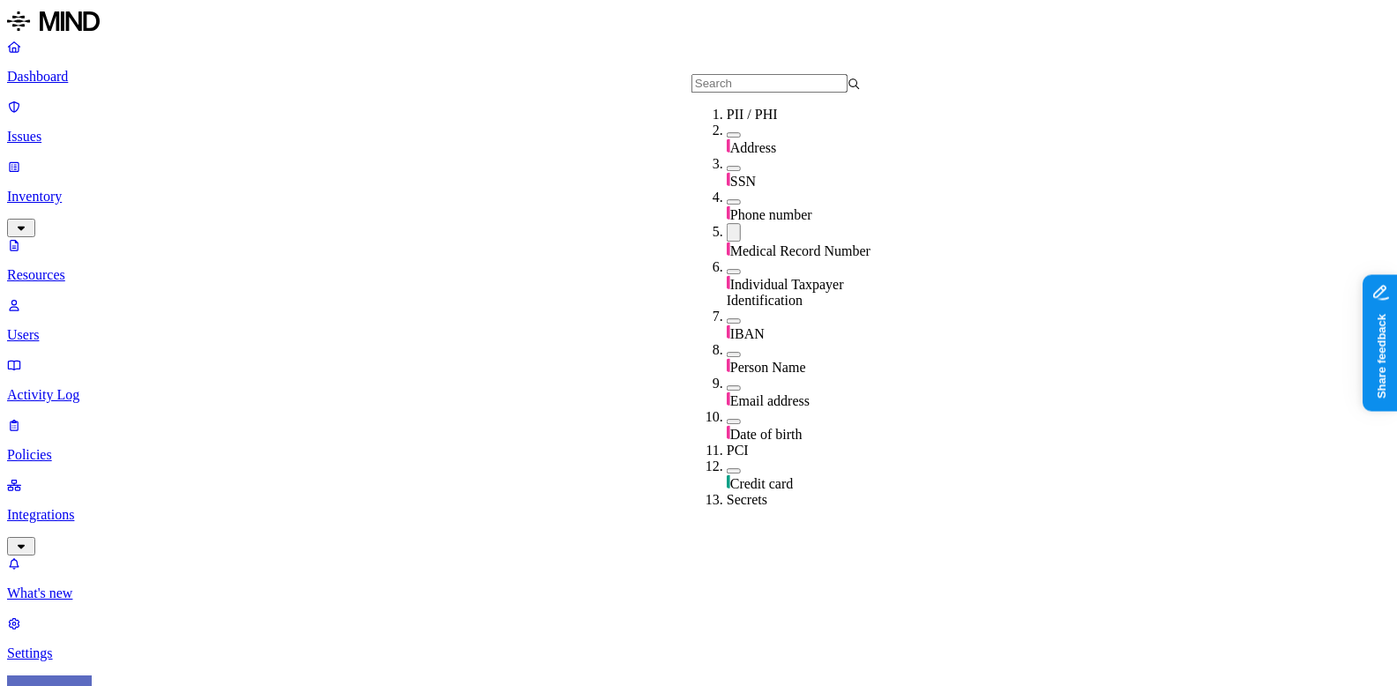
click at [773, 236] on div "Medical Record Number" at bounding box center [811, 241] width 169 height 36
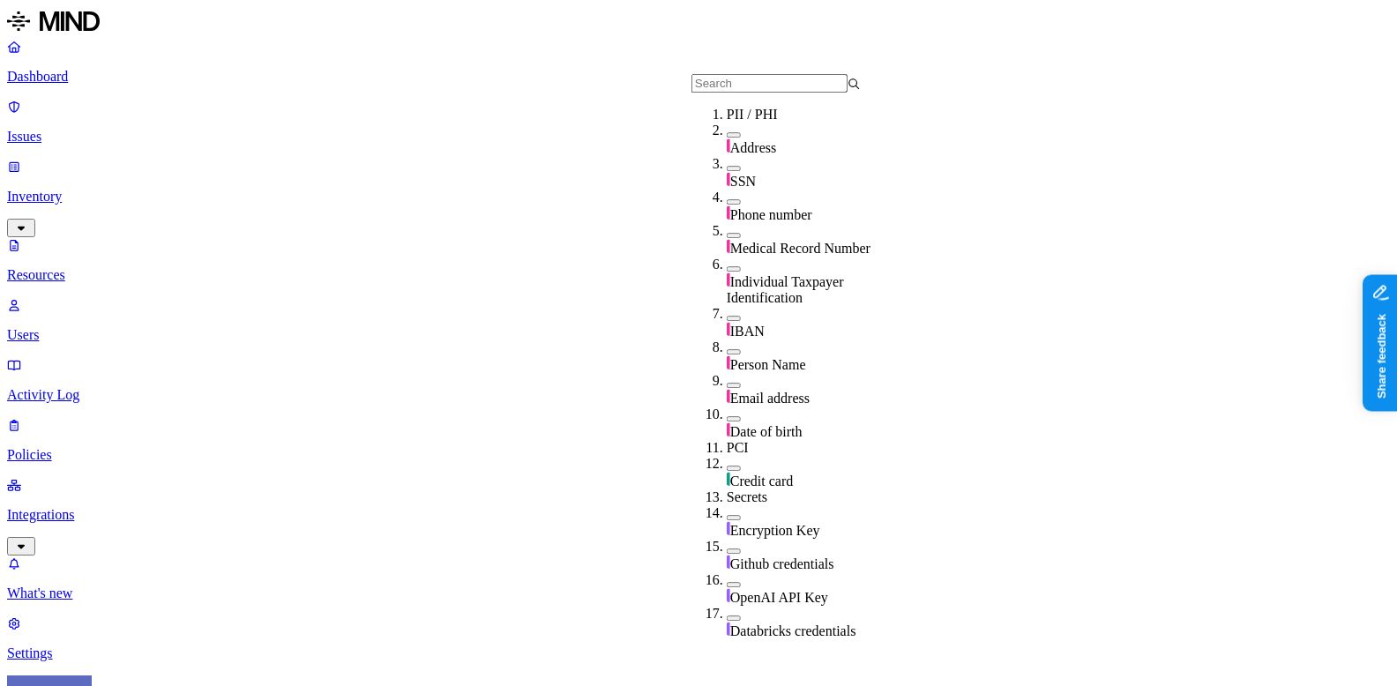
click at [796, 79] on input "text" at bounding box center [770, 83] width 156 height 19
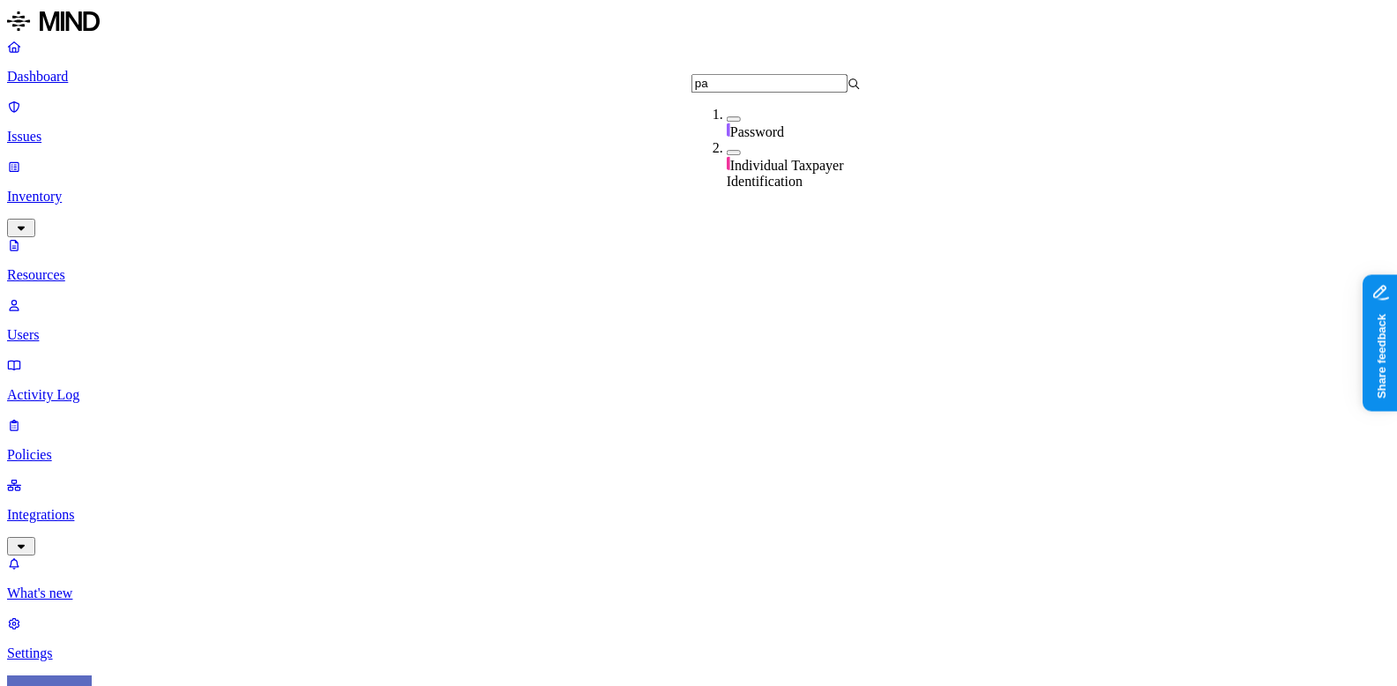
scroll to position [0, 0]
type input "passw"
click at [796, 128] on div "Password" at bounding box center [811, 124] width 169 height 34
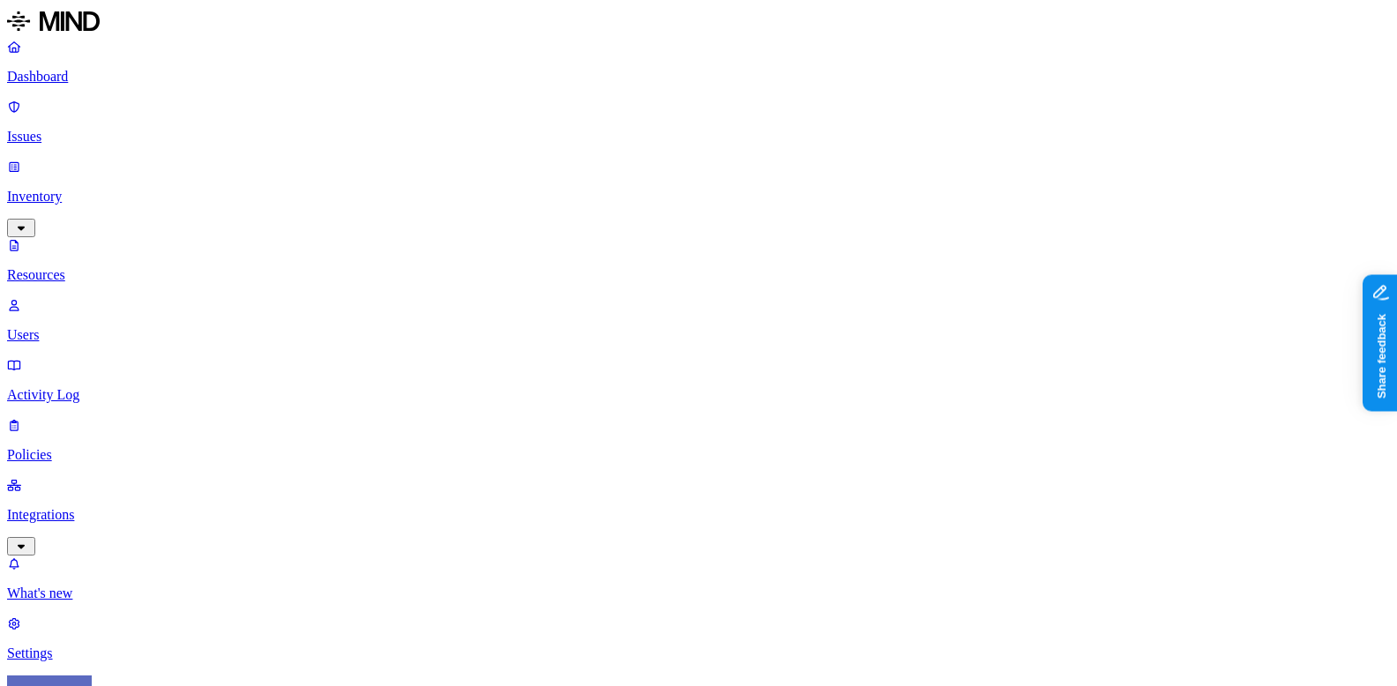
scroll to position [71, 0]
